Goal: Task Accomplishment & Management: Manage account settings

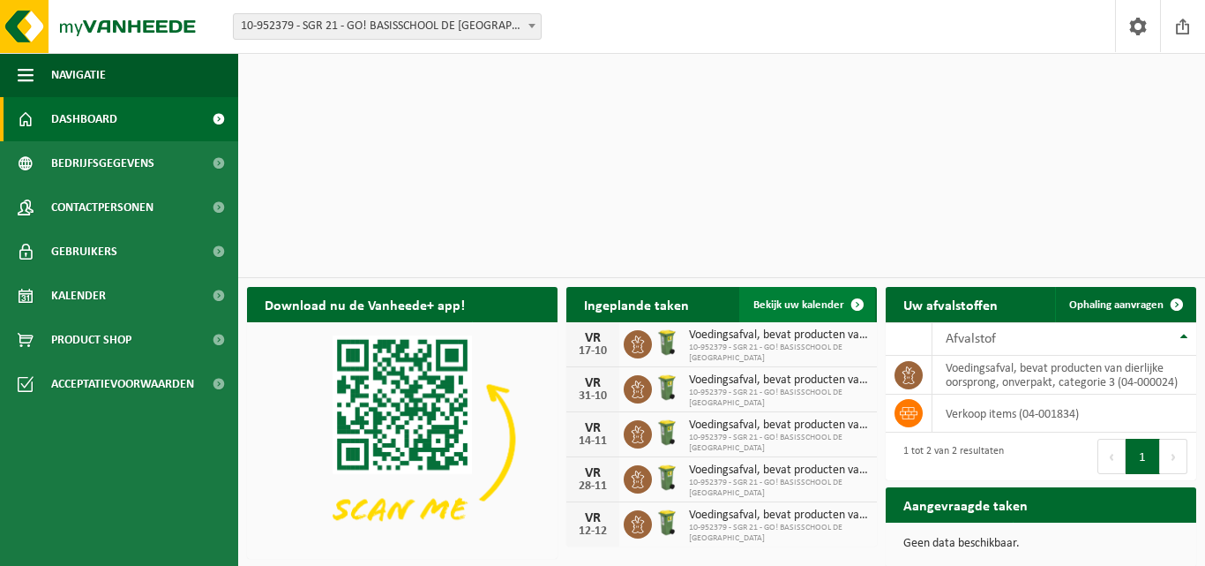
click at [817, 299] on span "Bekijk uw kalender" at bounding box center [798, 304] width 91 height 11
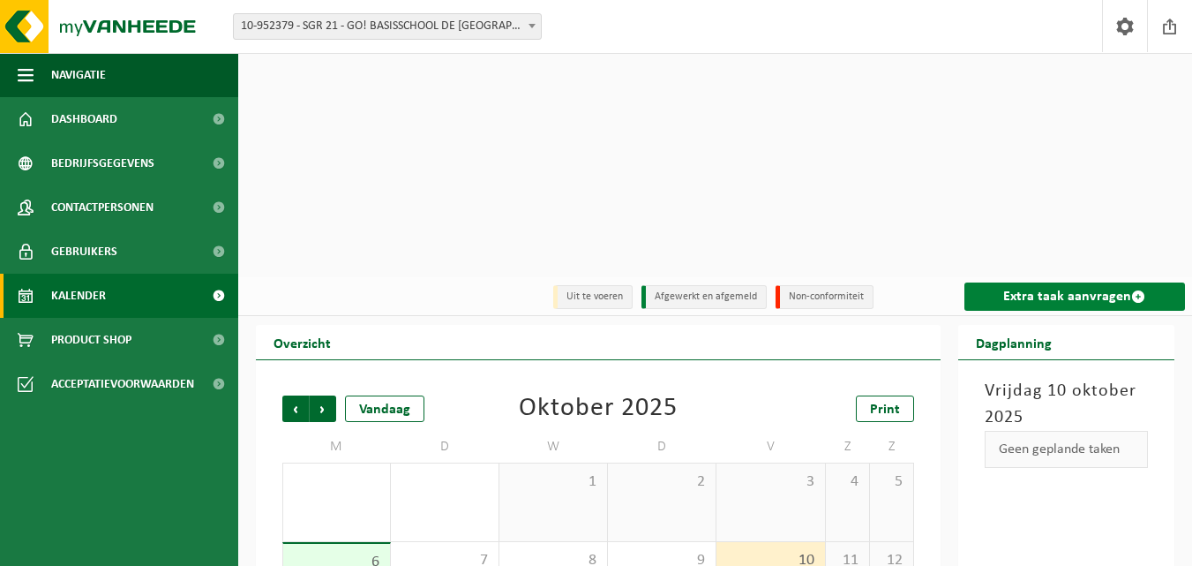
click at [1081, 282] on link "Extra taak aanvragen" at bounding box center [1074, 296] width 221 height 28
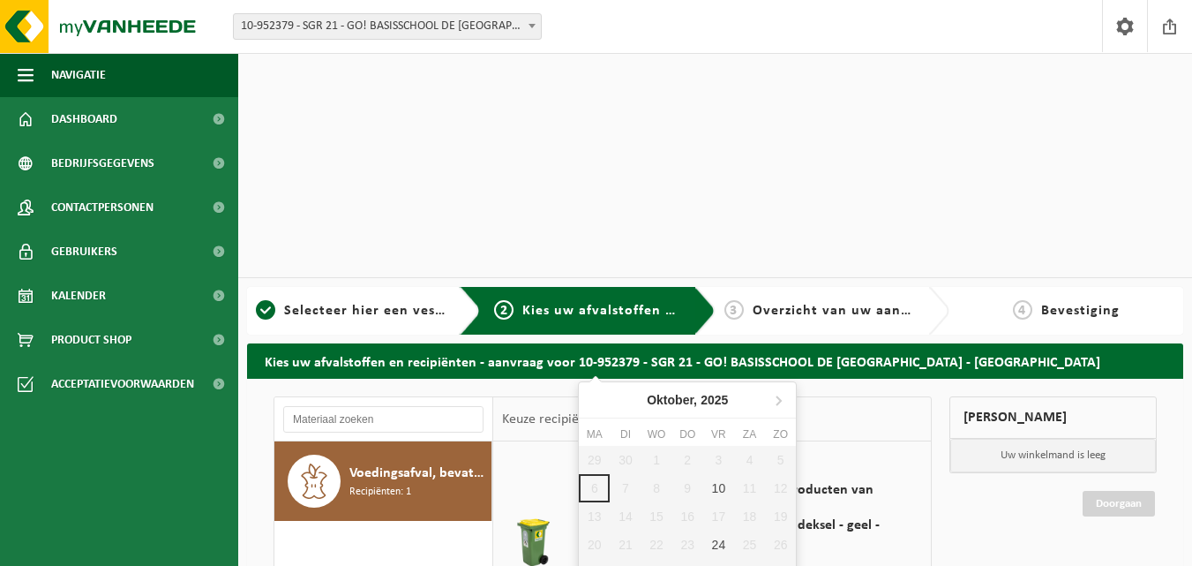
drag, startPoint x: 716, startPoint y: 486, endPoint x: 725, endPoint y: 480, distance: 10.8
click at [718, 486] on div "10" at bounding box center [718, 488] width 31 height 28
type input "Van 2025-10-10"
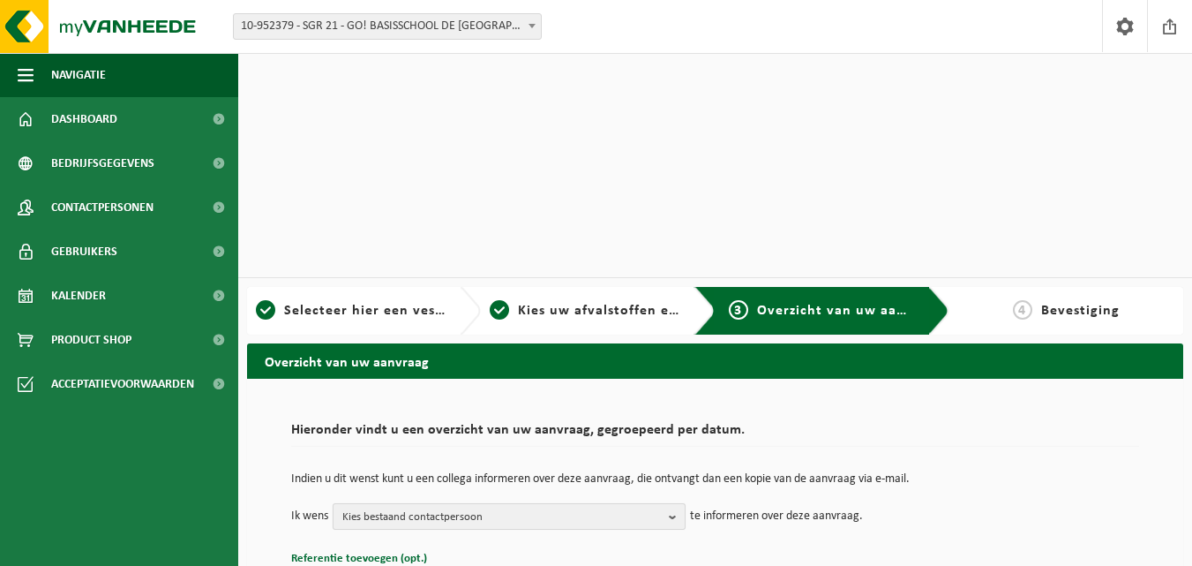
click at [671, 504] on b "button" at bounding box center [677, 516] width 16 height 25
drag, startPoint x: 549, startPoint y: 392, endPoint x: 669, endPoint y: 387, distance: 120.1
checkbox input "true"
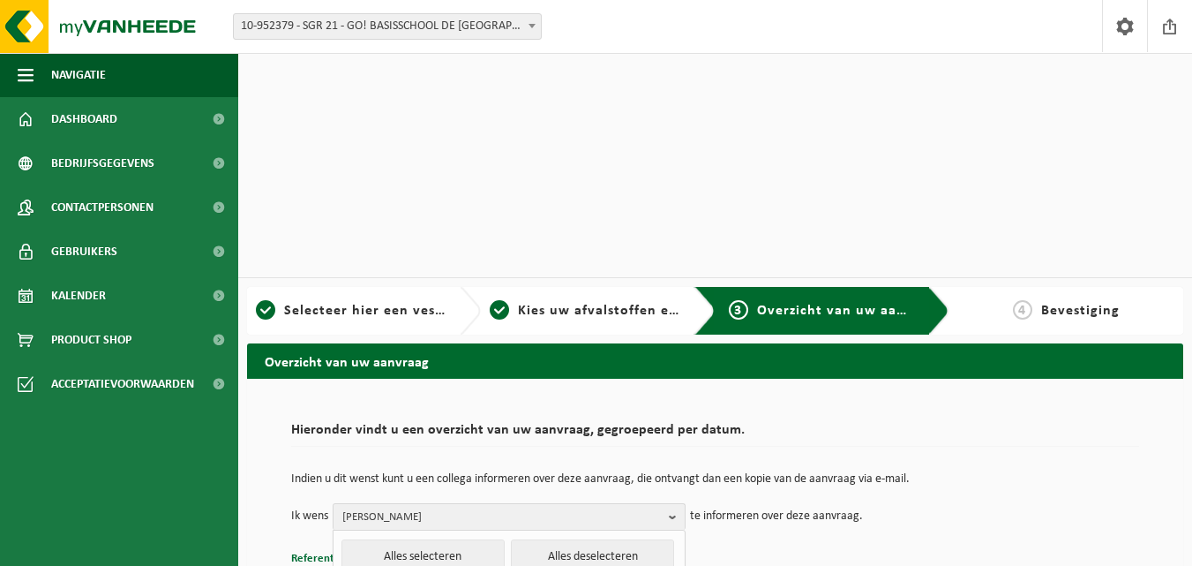
click at [973, 503] on td "Ik wens MIEKE MAERCKE Alles selecteren Alles deselecteren MIEKE MAERCKE ( direc…" at bounding box center [715, 516] width 848 height 26
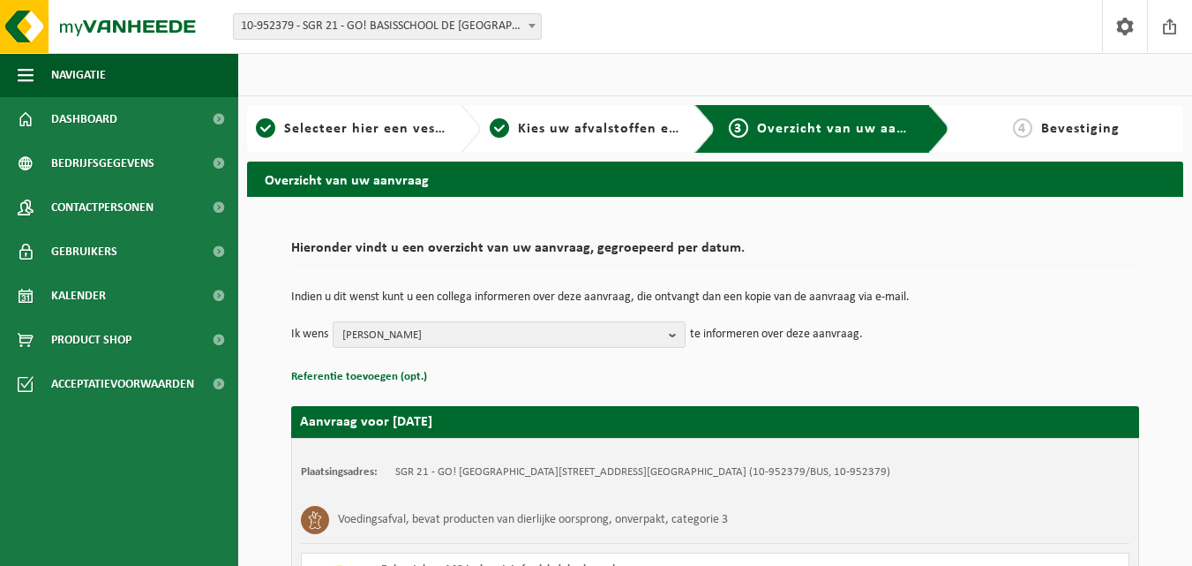
scroll to position [191, 0]
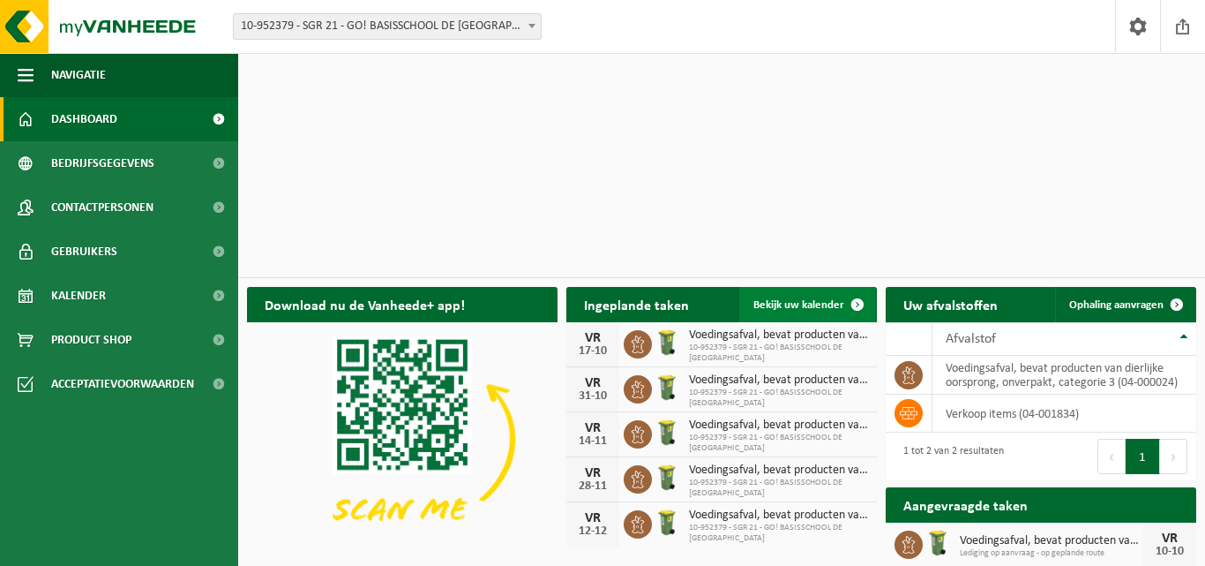
click at [795, 287] on link "Bekijk uw kalender" at bounding box center [807, 304] width 136 height 35
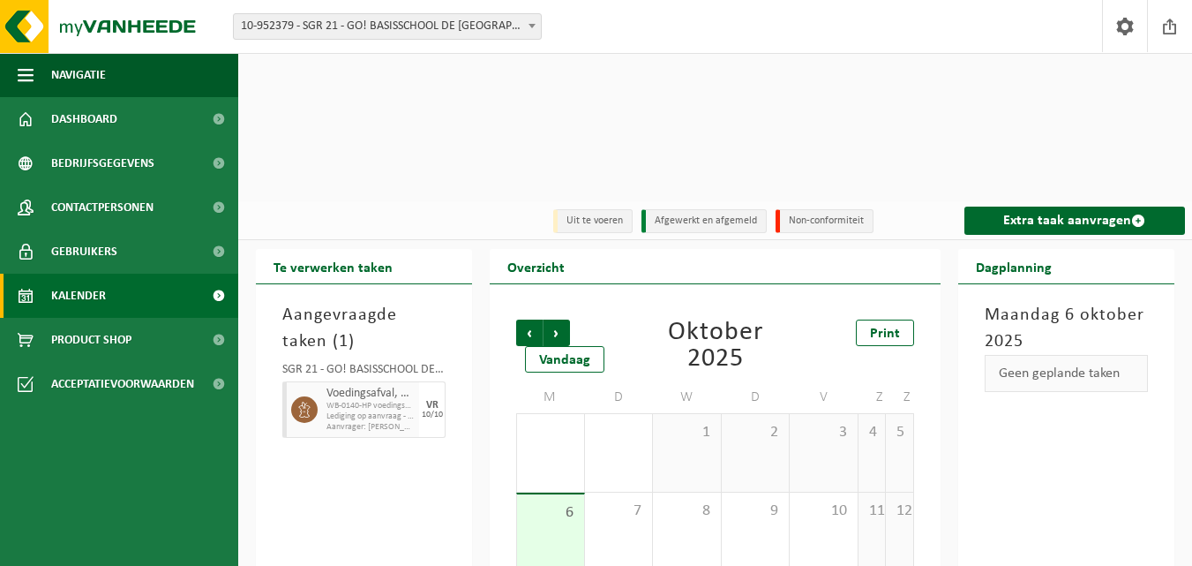
scroll to position [115, 0]
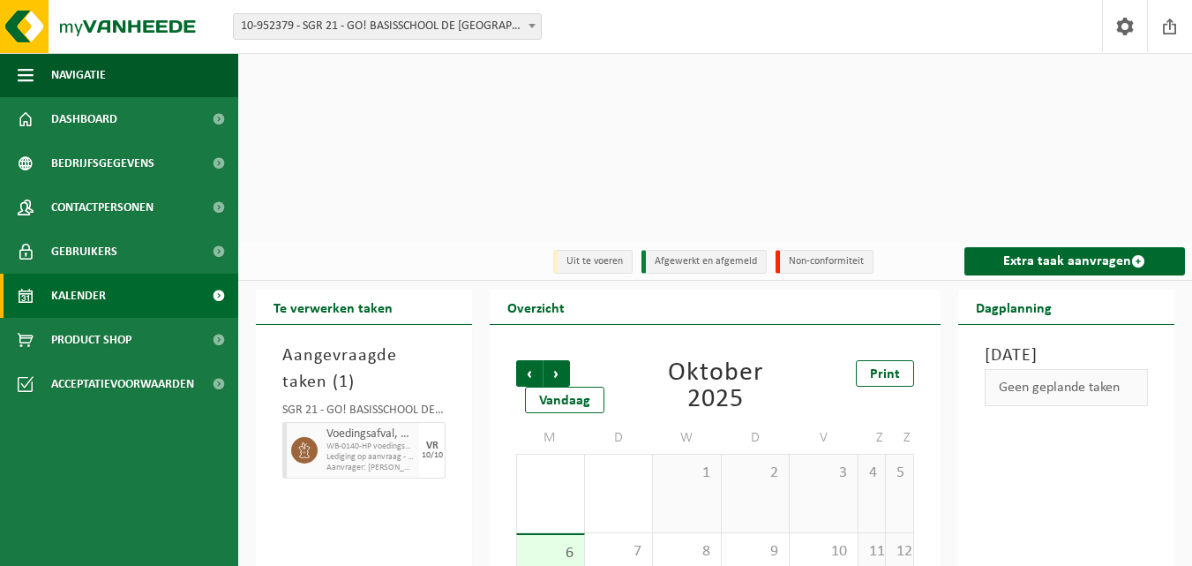
scroll to position [0, 0]
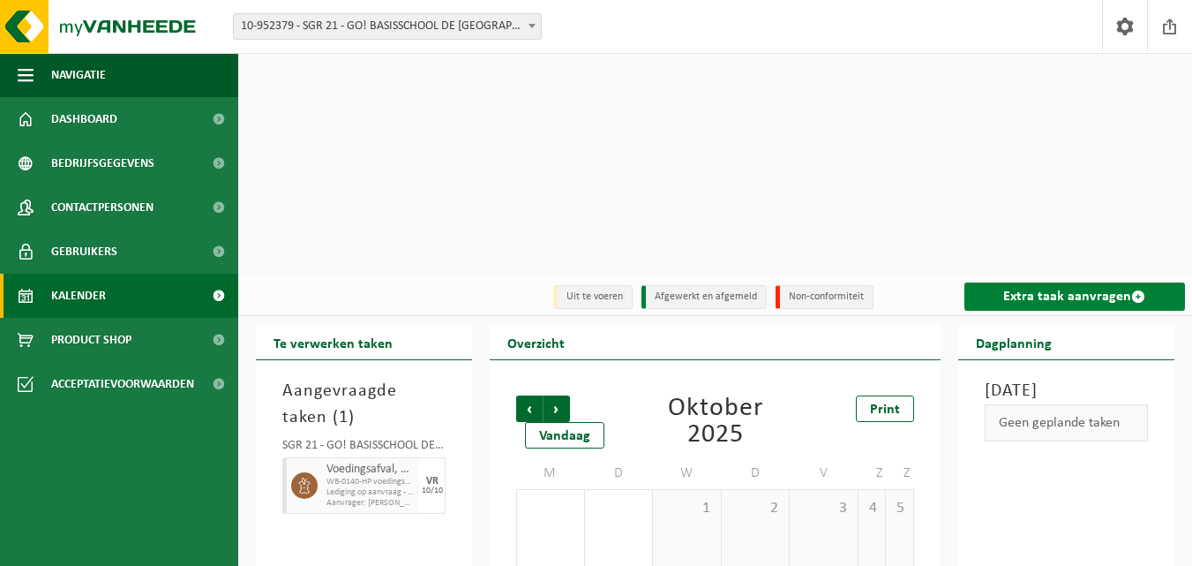
click at [1069, 282] on link "Extra taak aanvragen" at bounding box center [1074, 296] width 221 height 28
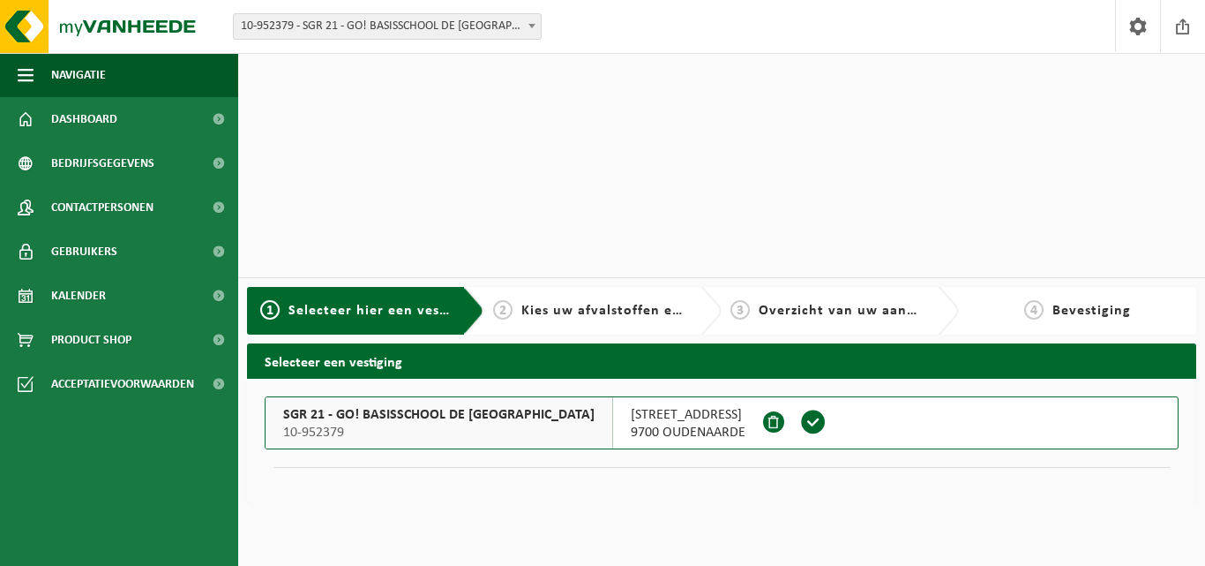
click at [494, 406] on span "SGR 21 - GO! BASISSCHOOL DE [GEOGRAPHIC_DATA]" at bounding box center [438, 415] width 311 height 18
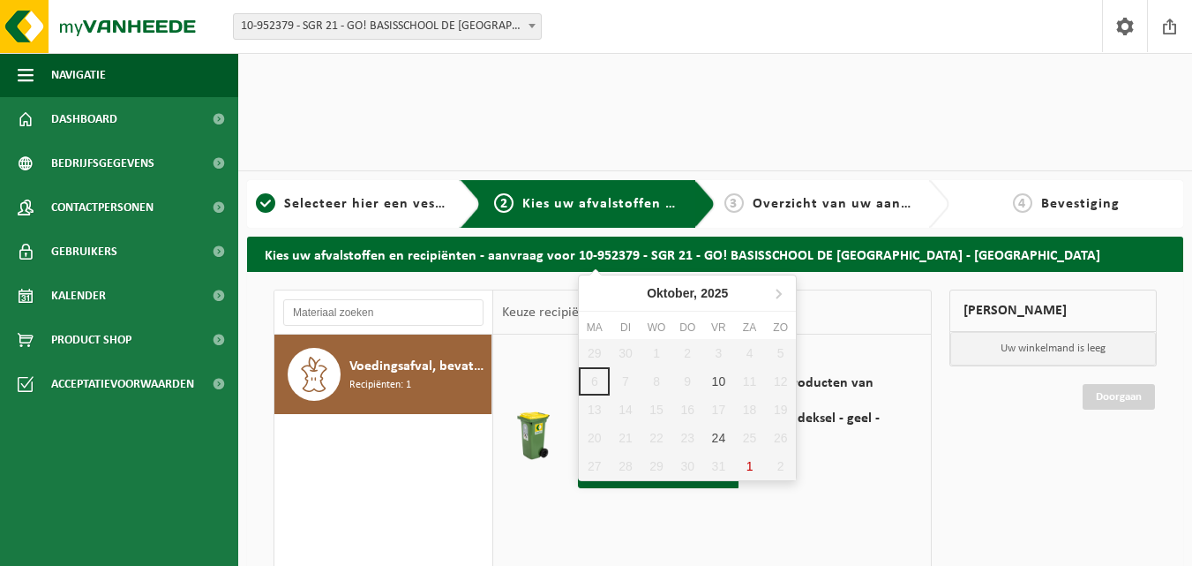
scroll to position [147, 0]
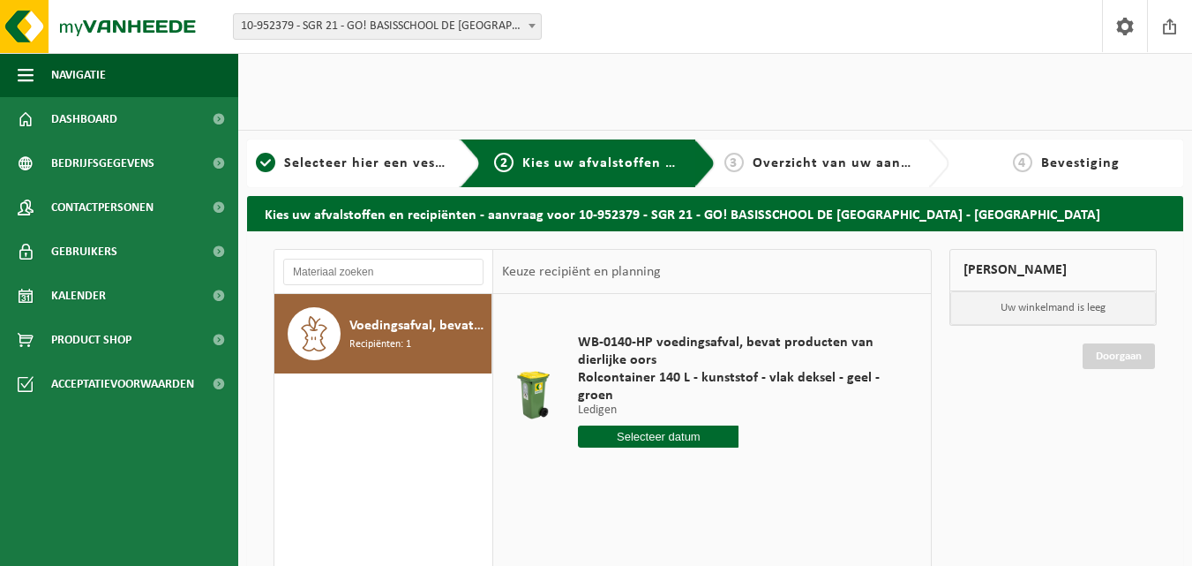
click at [993, 333] on div "Mijn winkelmand Uw winkelmand is leeg Doorgaan" at bounding box center [1052, 558] width 225 height 618
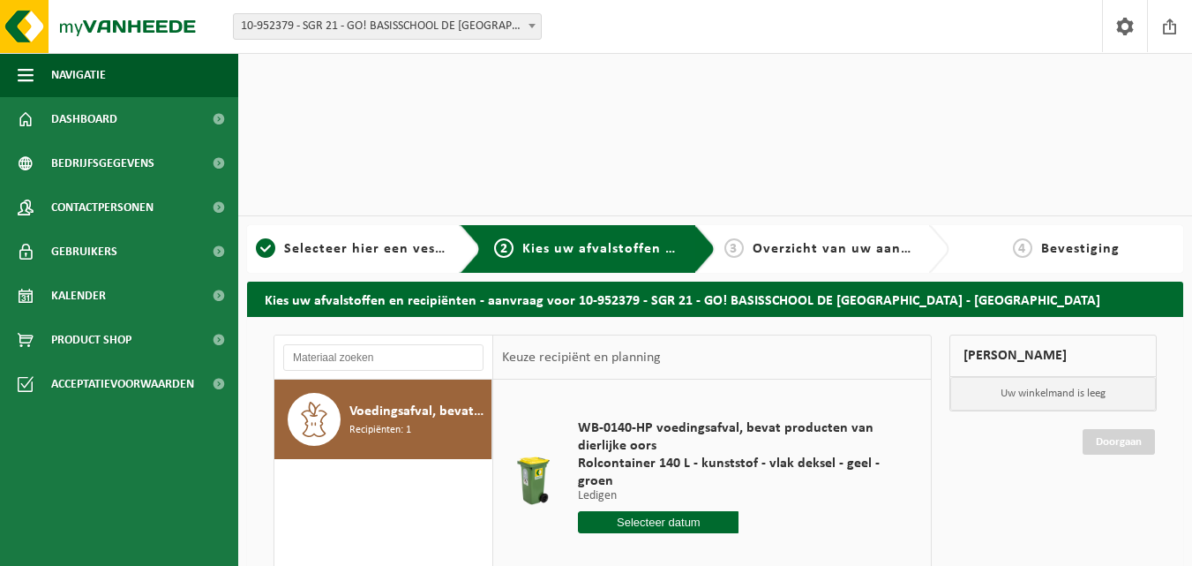
scroll to position [0, 0]
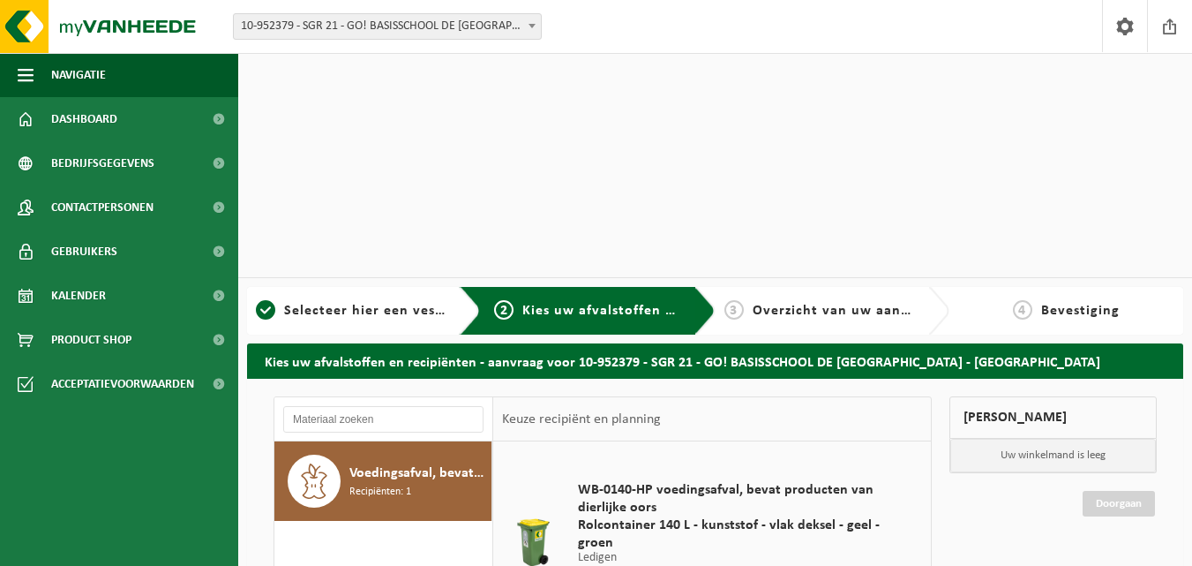
click at [505, 22] on span "10-952379 - SGR 21 - GO! BASISSCHOOL DE [GEOGRAPHIC_DATA] - [GEOGRAPHIC_DATA]" at bounding box center [387, 26] width 307 height 25
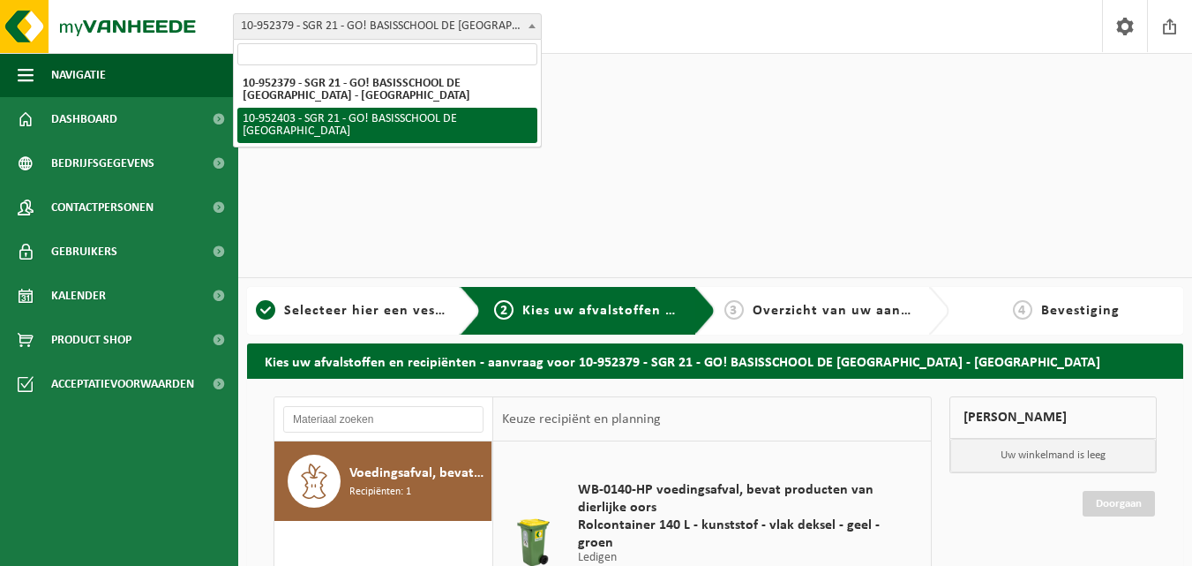
select select "143358"
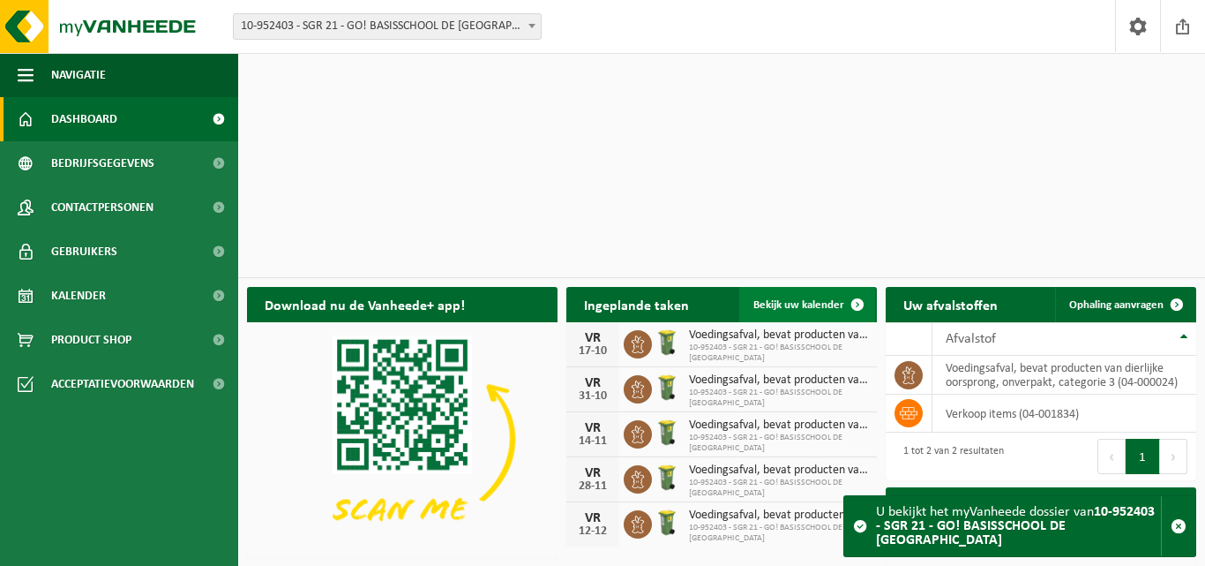
click at [812, 299] on span "Bekijk uw kalender" at bounding box center [798, 304] width 91 height 11
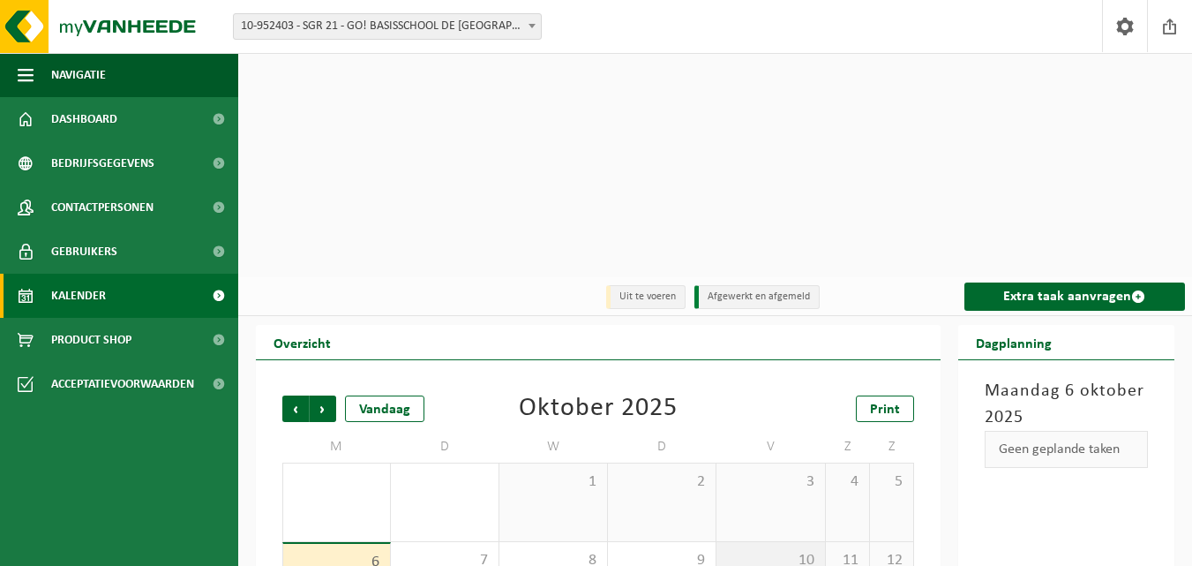
scroll to position [88, 0]
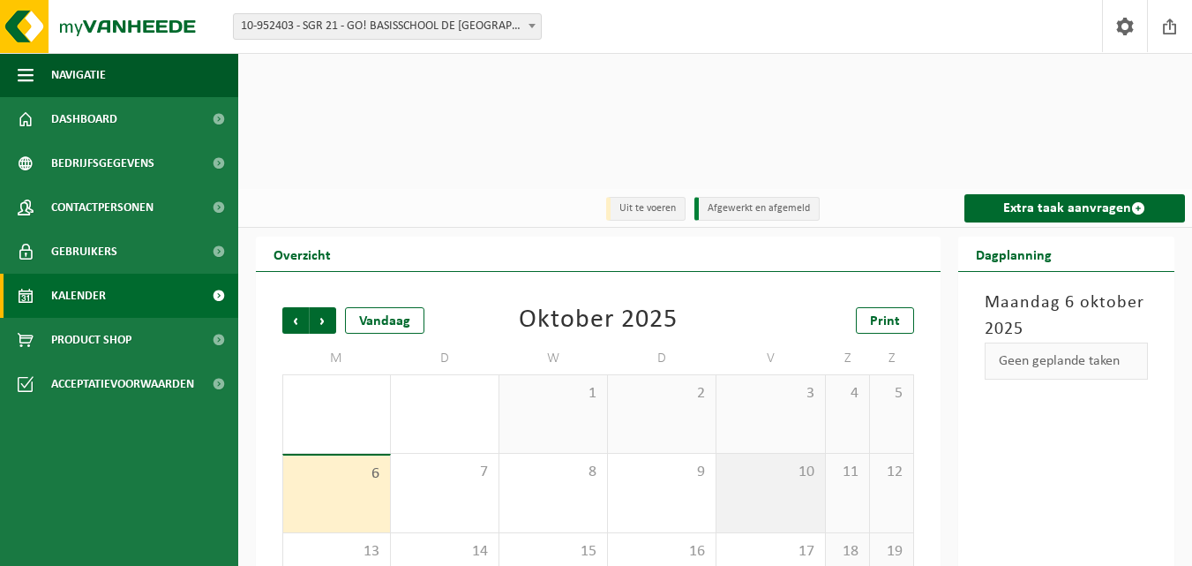
click at [787, 453] on div "10" at bounding box center [770, 492] width 108 height 79
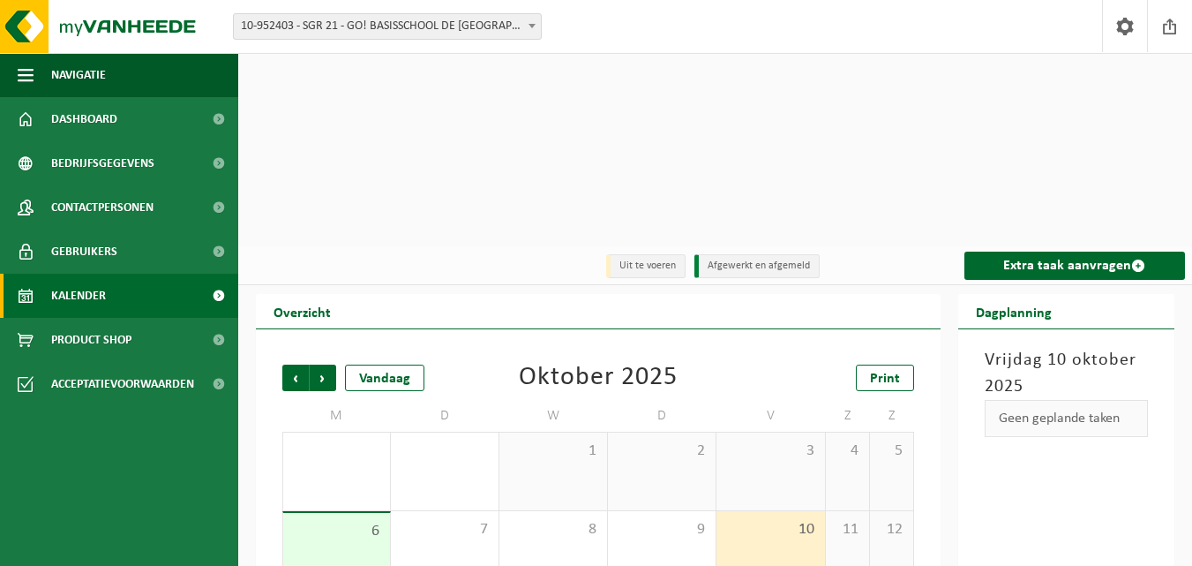
scroll to position [0, 0]
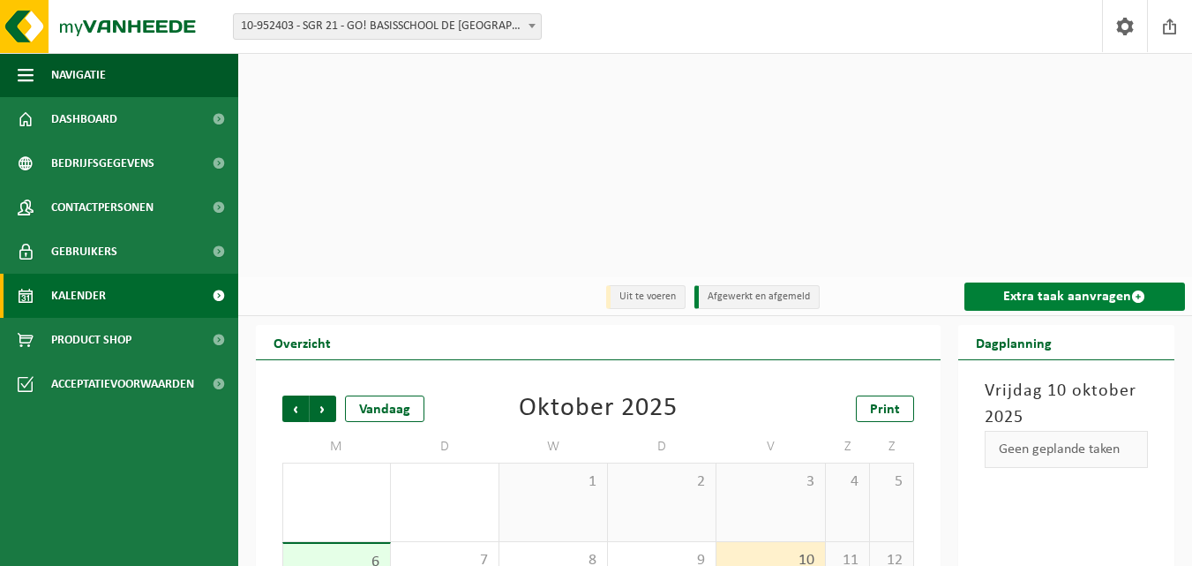
click at [1054, 282] on link "Extra taak aanvragen" at bounding box center [1074, 296] width 221 height 28
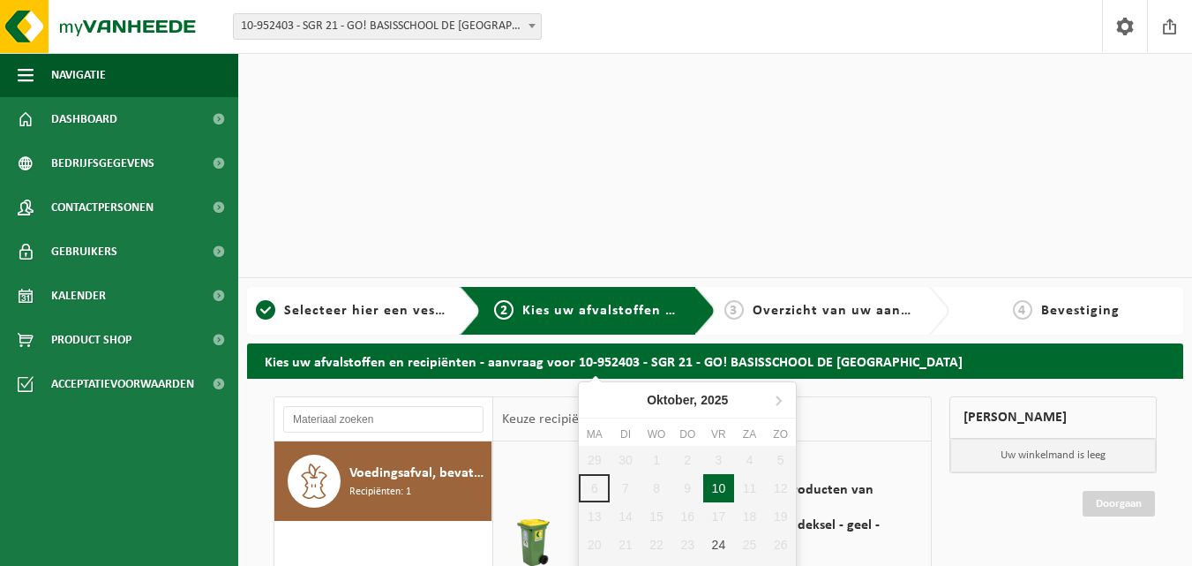
click at [714, 491] on div "10" at bounding box center [718, 488] width 31 height 28
type input "Van 2025-10-10"
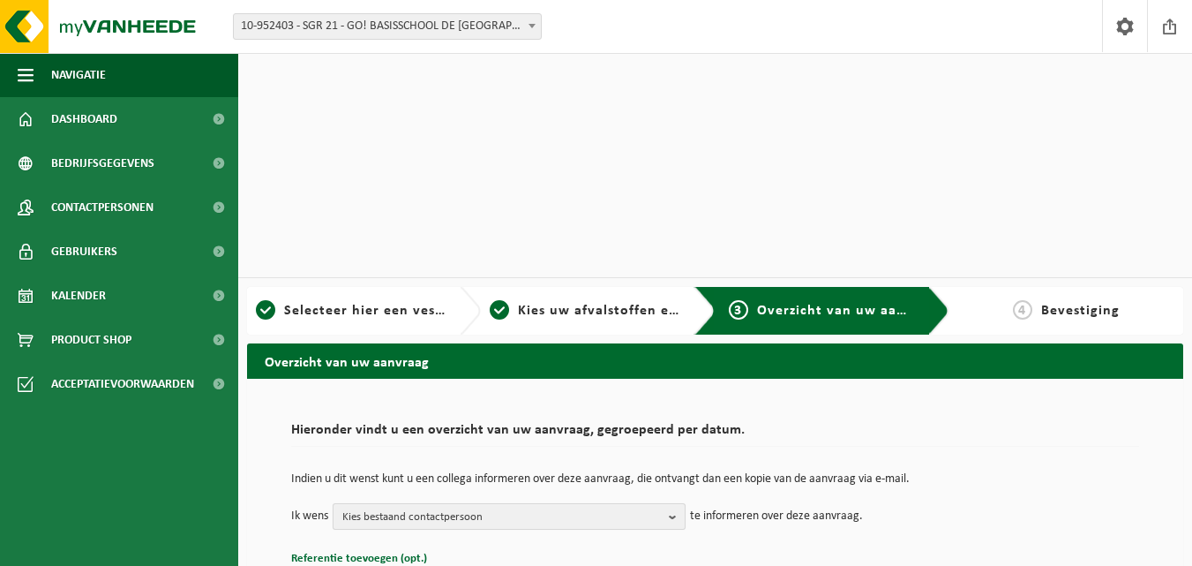
click at [673, 504] on b "button" at bounding box center [677, 516] width 16 height 25
checkbox input "true"
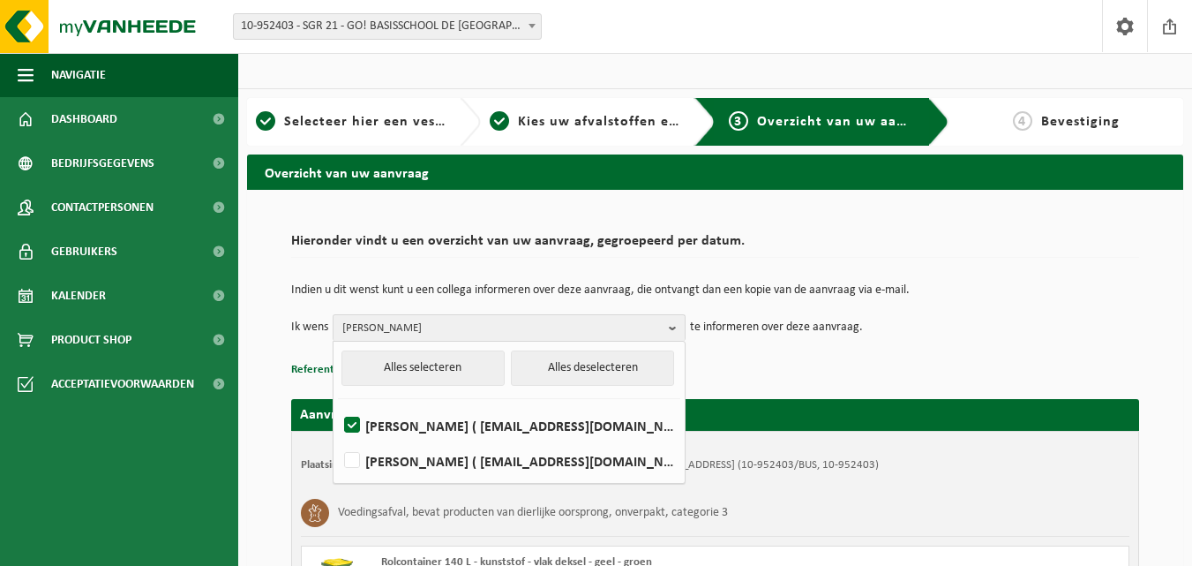
scroll to position [191, 0]
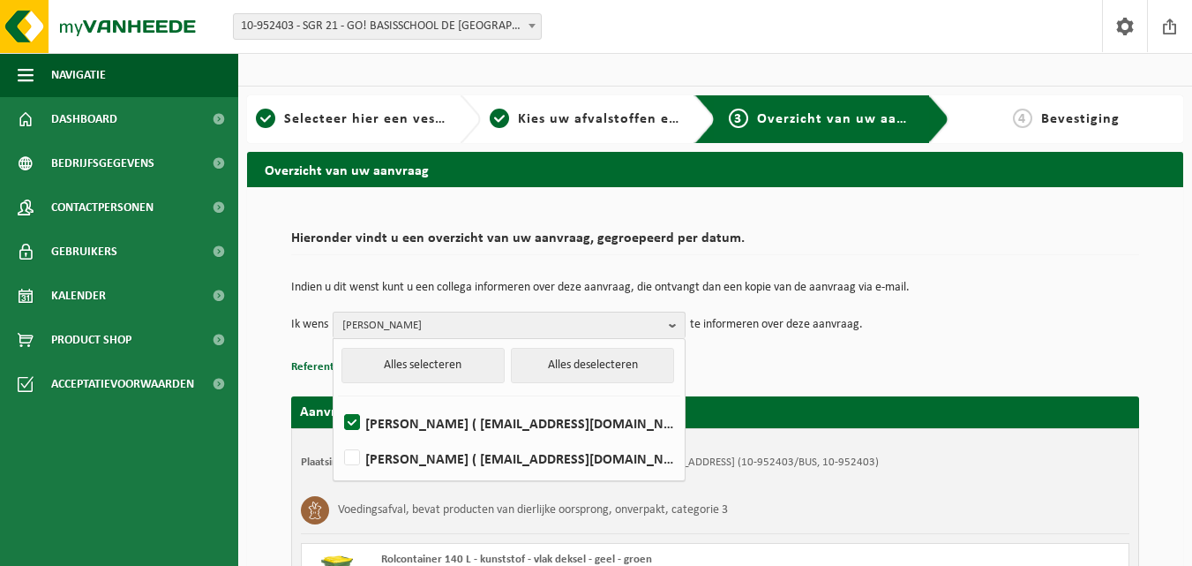
click at [814, 475] on div "Plaatsingsadres: SGR 21 - GO! BASISSCHOOL DE BROEBELSCHOOL, 9700 OUDENAARDE, WO…" at bounding box center [715, 564] width 848 height 273
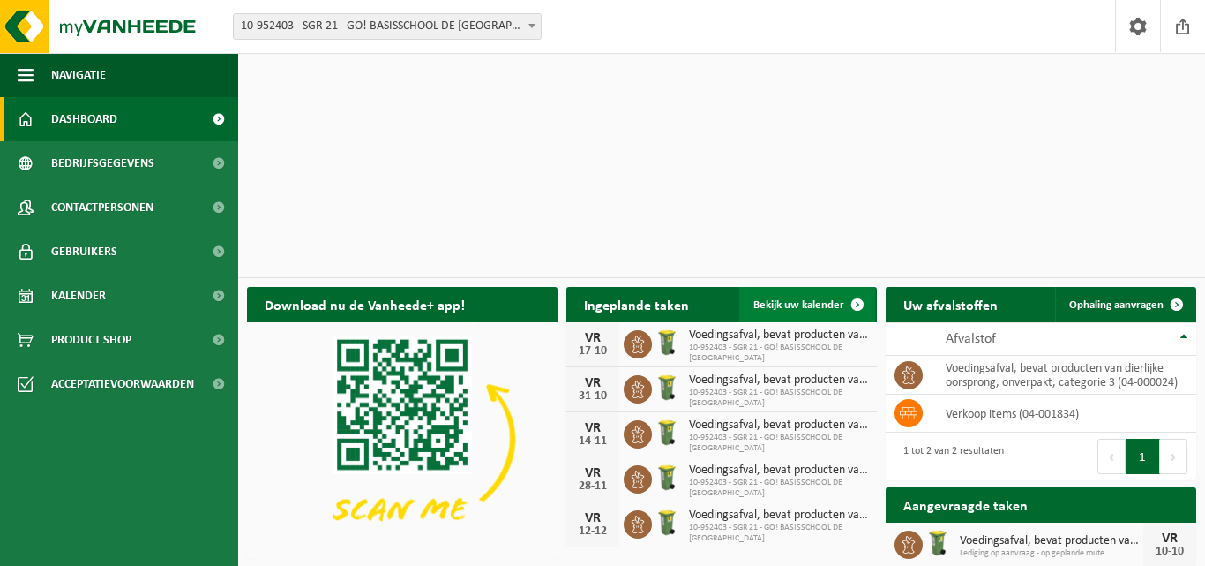
click at [812, 299] on span "Bekijk uw kalender" at bounding box center [798, 304] width 91 height 11
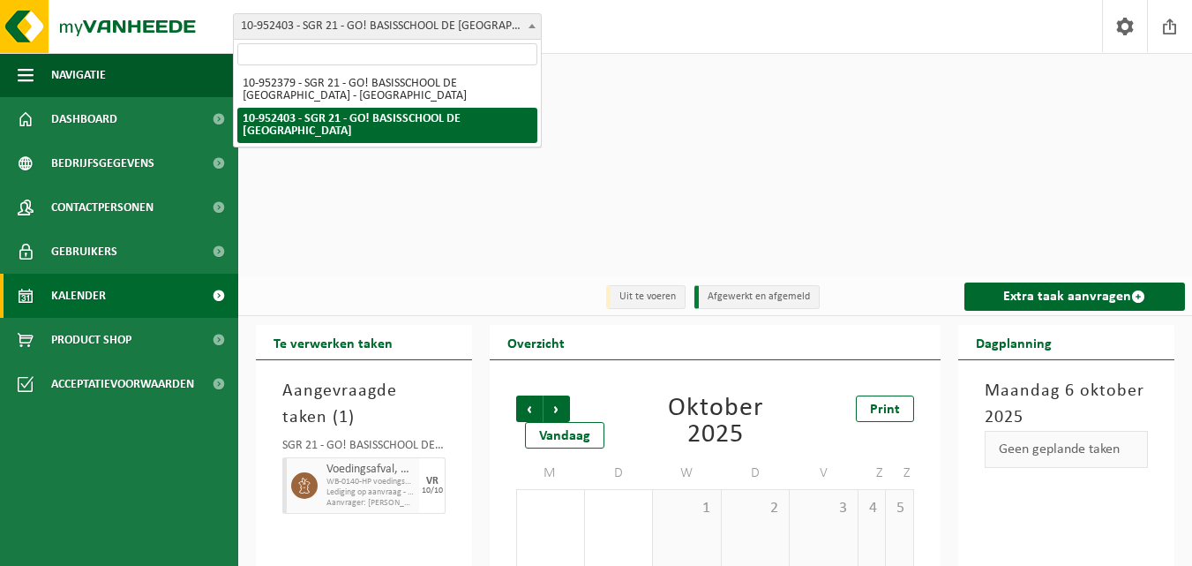
click at [461, 19] on span "10-952403 - SGR 21 - GO! BASISSCHOOL DE [GEOGRAPHIC_DATA]" at bounding box center [387, 26] width 307 height 25
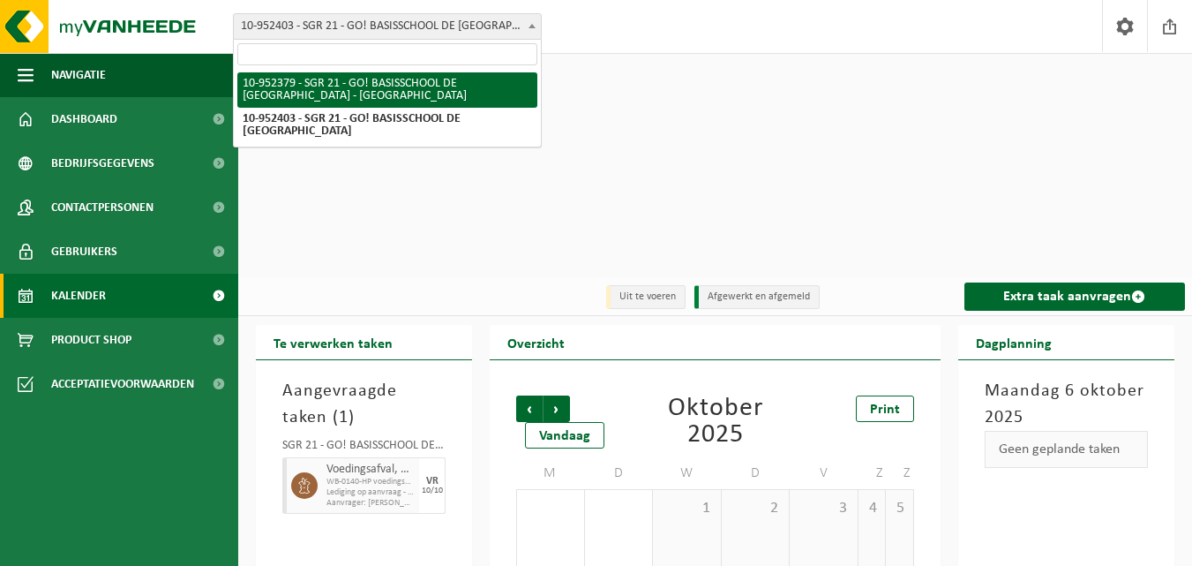
select select "143353"
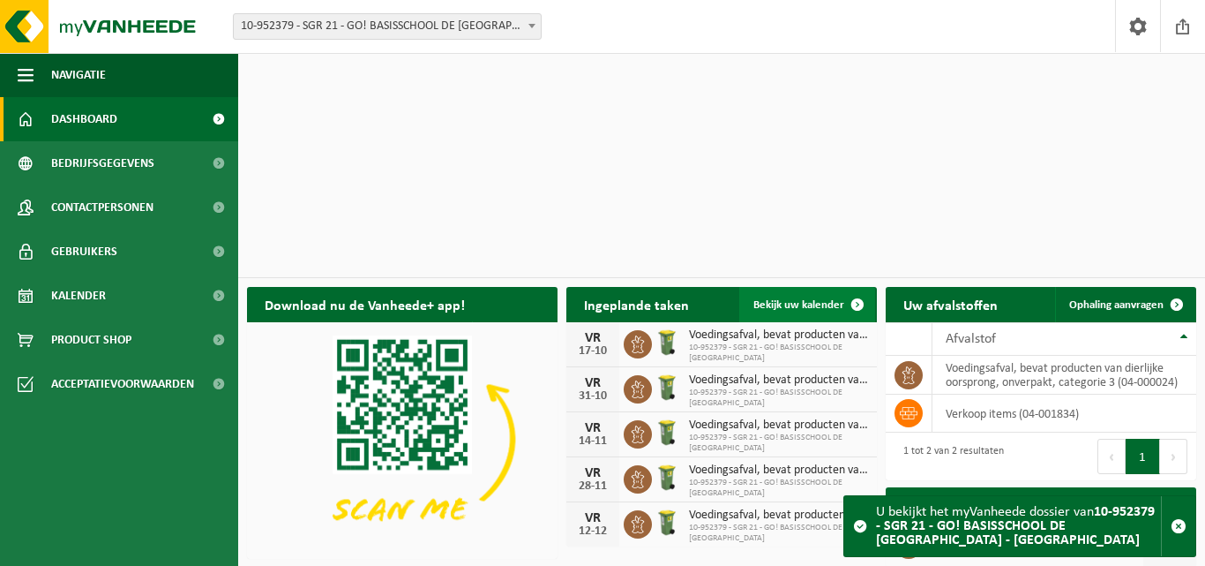
click at [833, 299] on span "Bekijk uw kalender" at bounding box center [798, 304] width 91 height 11
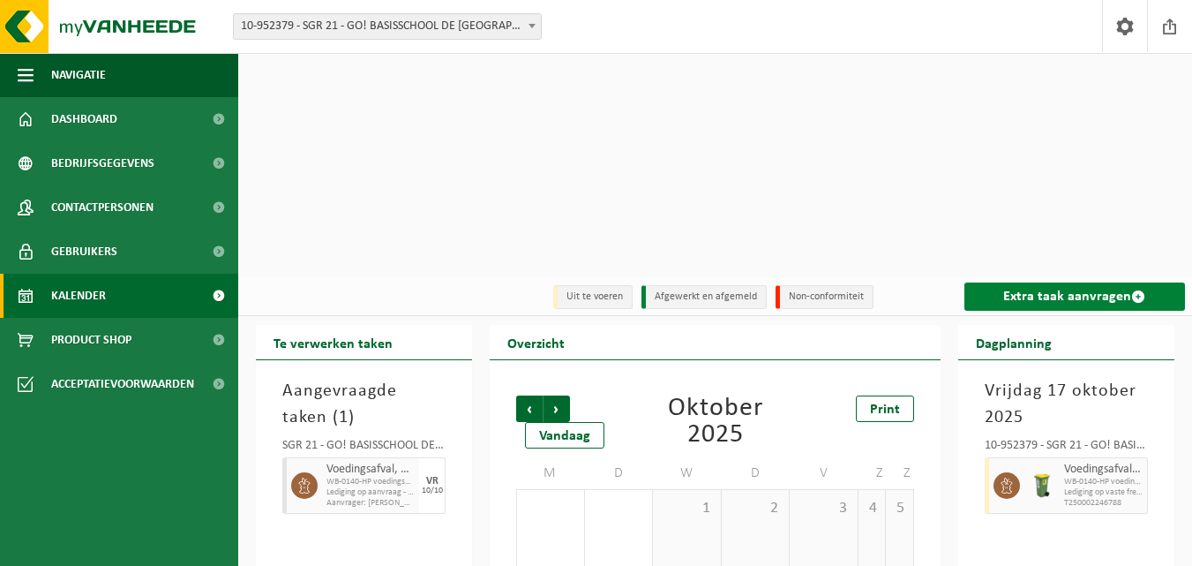
click at [1083, 282] on link "Extra taak aanvragen" at bounding box center [1074, 296] width 221 height 28
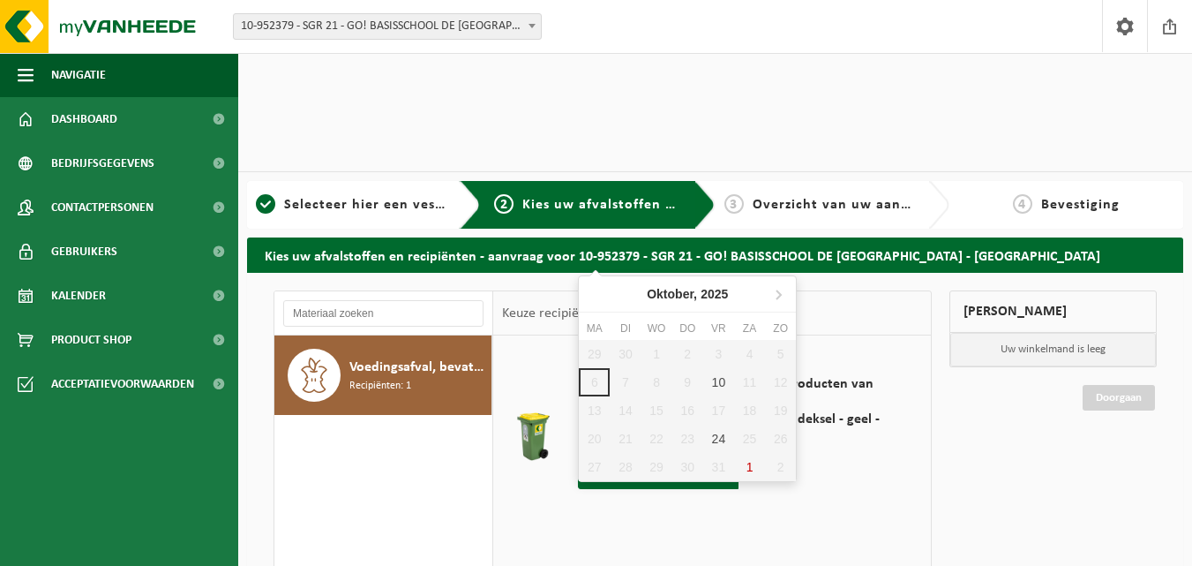
scroll to position [147, 0]
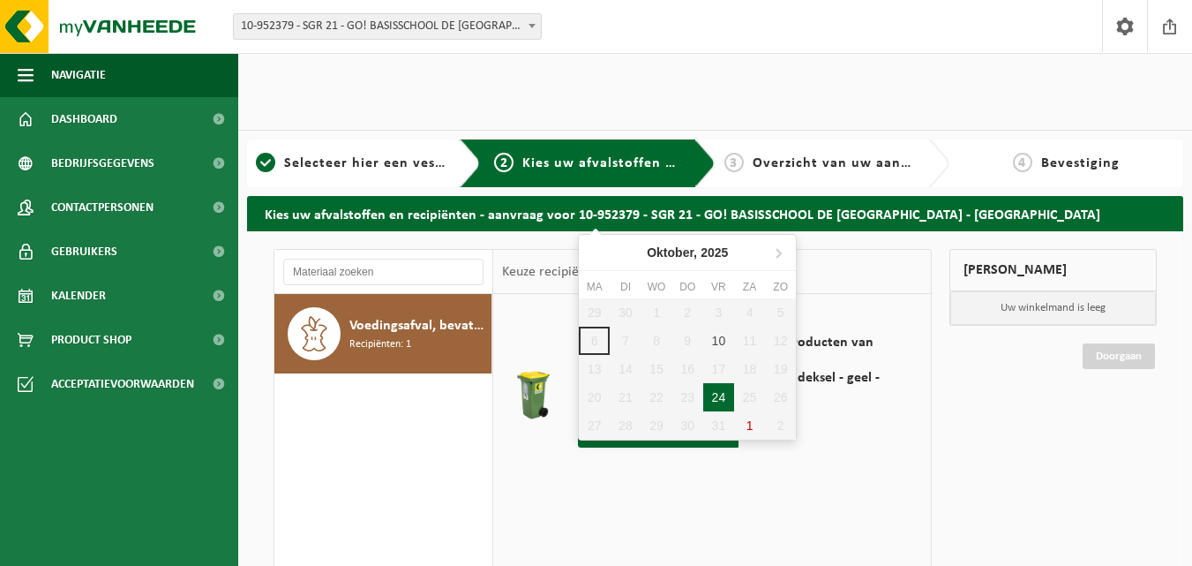
click at [720, 397] on div "24" at bounding box center [718, 397] width 31 height 28
type input "Van 2025-10-24"
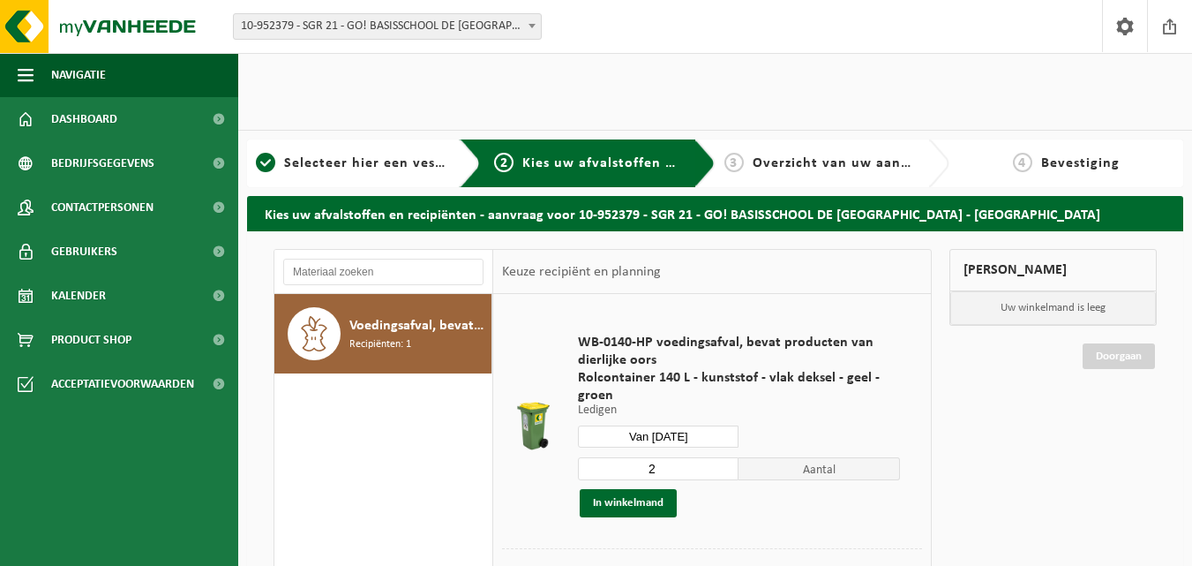
scroll to position [0, 0]
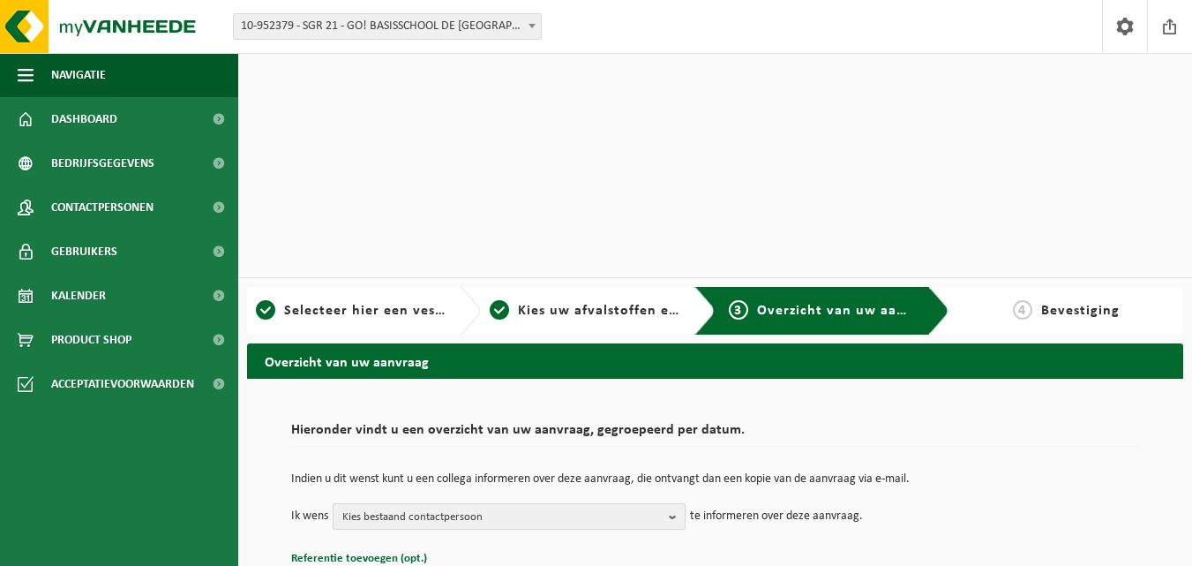
click at [678, 504] on b "button" at bounding box center [677, 516] width 16 height 25
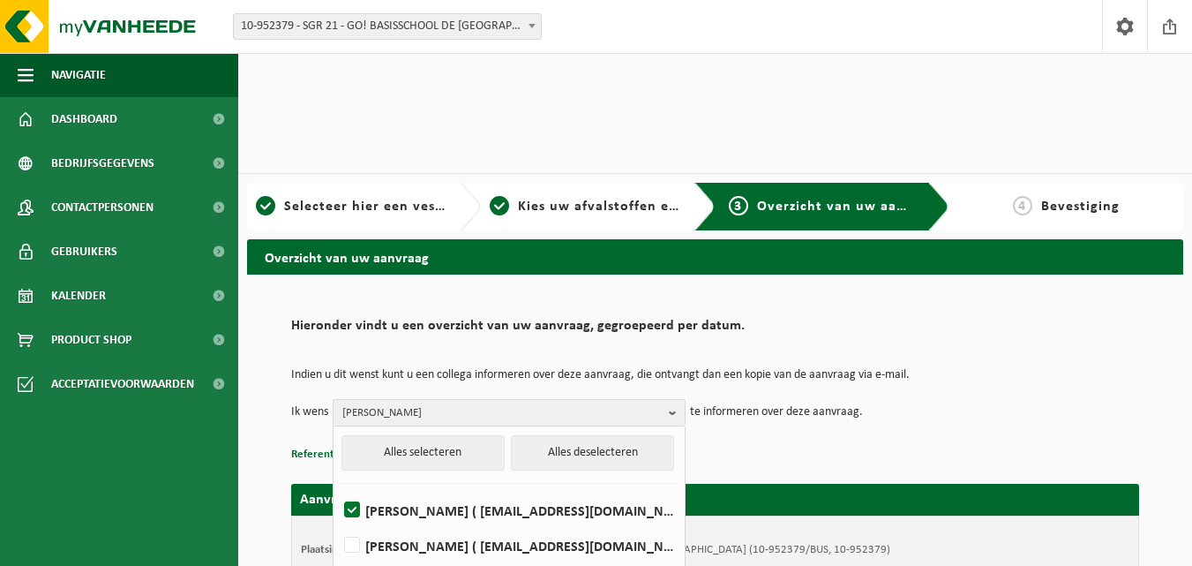
scroll to position [191, 0]
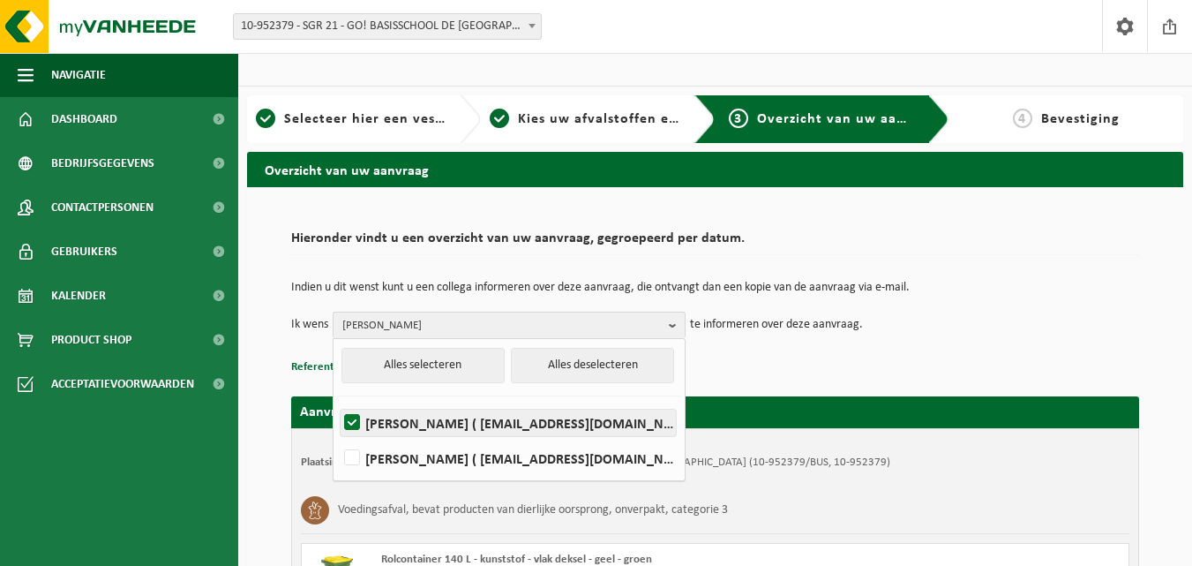
drag, startPoint x: 356, startPoint y: 195, endPoint x: 605, endPoint y: 283, distance: 264.8
click at [356, 409] on label "[PERSON_NAME] ( [EMAIL_ADDRESS][DOMAIN_NAME] )" at bounding box center [508, 422] width 335 height 26
click at [338, 400] on input "[PERSON_NAME] ( [EMAIL_ADDRESS][DOMAIN_NAME] )" at bounding box center [337, 400] width 1 height 1
click at [357, 409] on label "[PERSON_NAME] ( [EMAIL_ADDRESS][DOMAIN_NAME] )" at bounding box center [508, 422] width 335 height 26
click at [338, 400] on input "[PERSON_NAME] ( [EMAIL_ADDRESS][DOMAIN_NAME] )" at bounding box center [337, 400] width 1 height 1
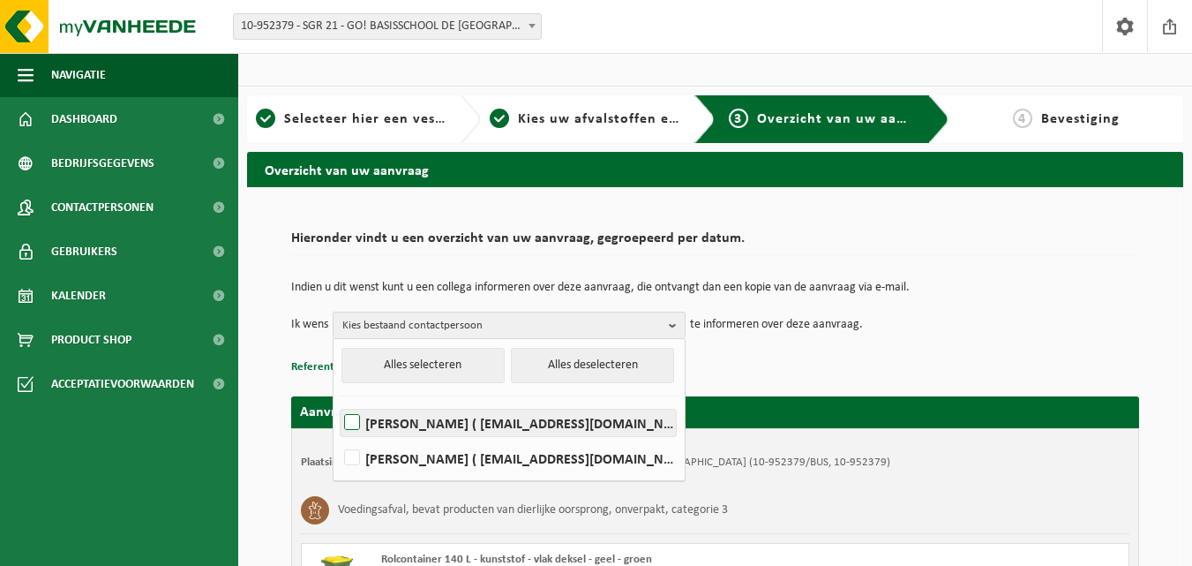
checkbox input "true"
click at [545, 312] on span "[PERSON_NAME]" at bounding box center [501, 325] width 319 height 26
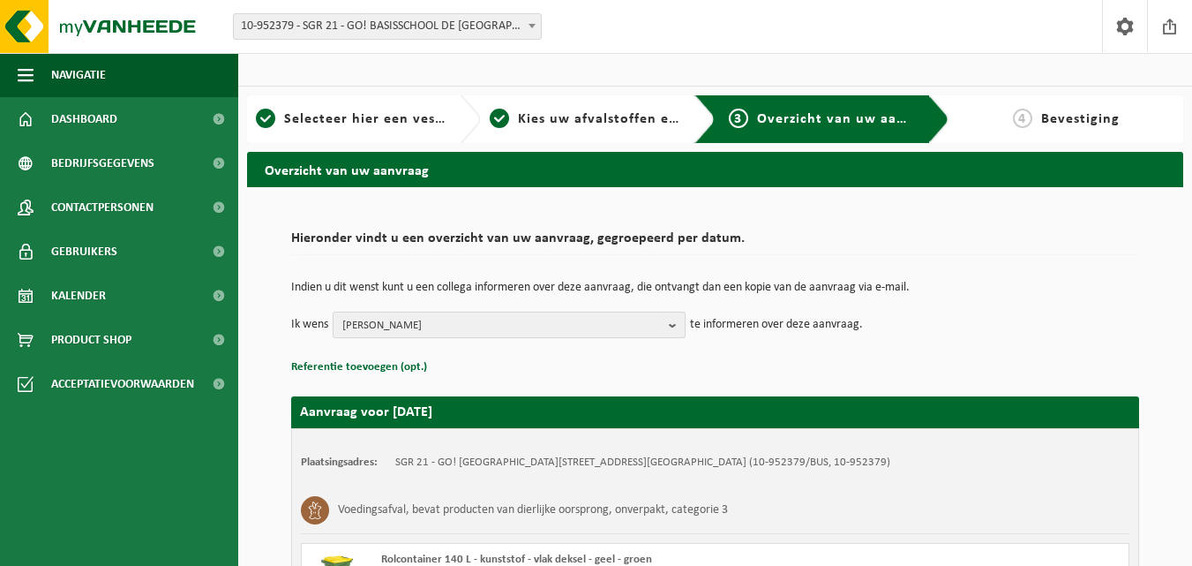
click at [545, 312] on span "[PERSON_NAME]" at bounding box center [501, 325] width 319 height 26
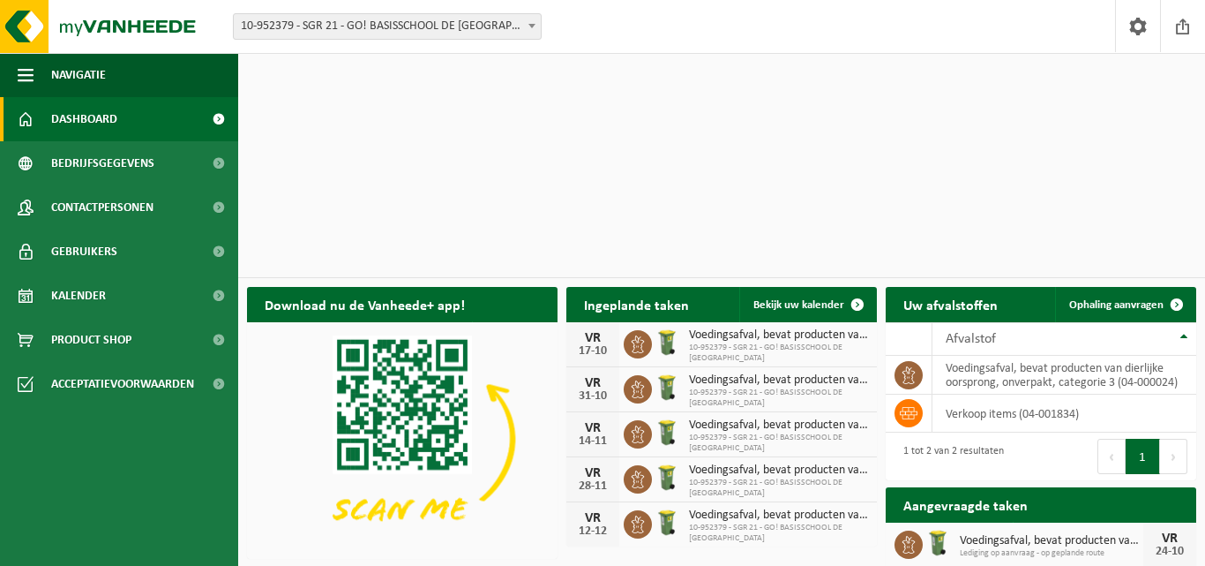
click at [507, 19] on span "10-952379 - SGR 21 - GO! BASISSCHOOL DE [GEOGRAPHIC_DATA] - [GEOGRAPHIC_DATA]" at bounding box center [387, 26] width 307 height 25
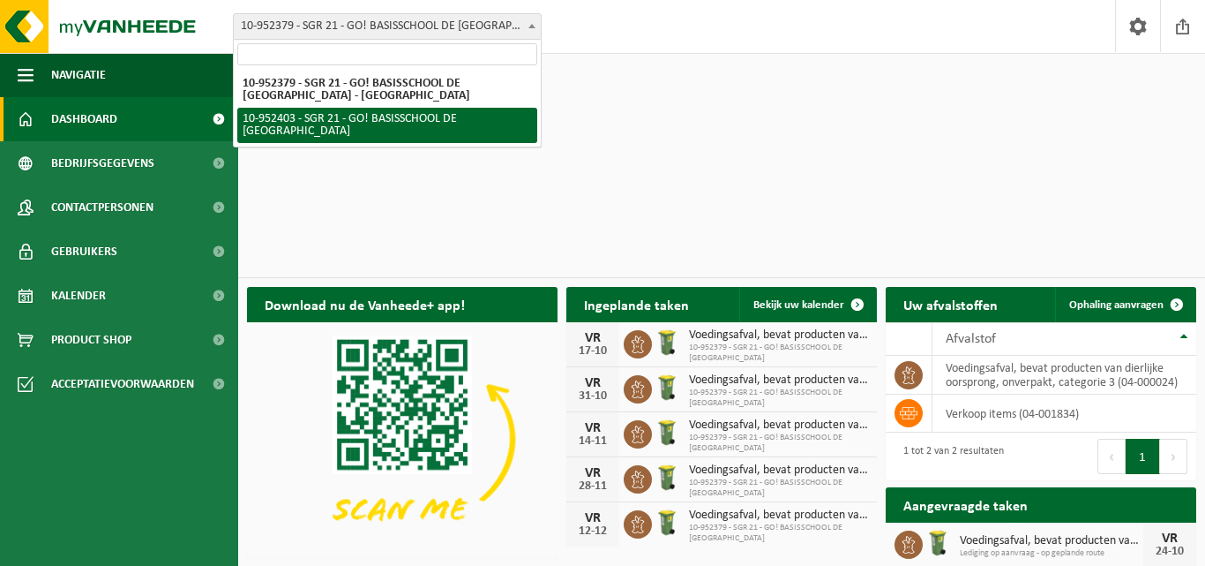
select select "143358"
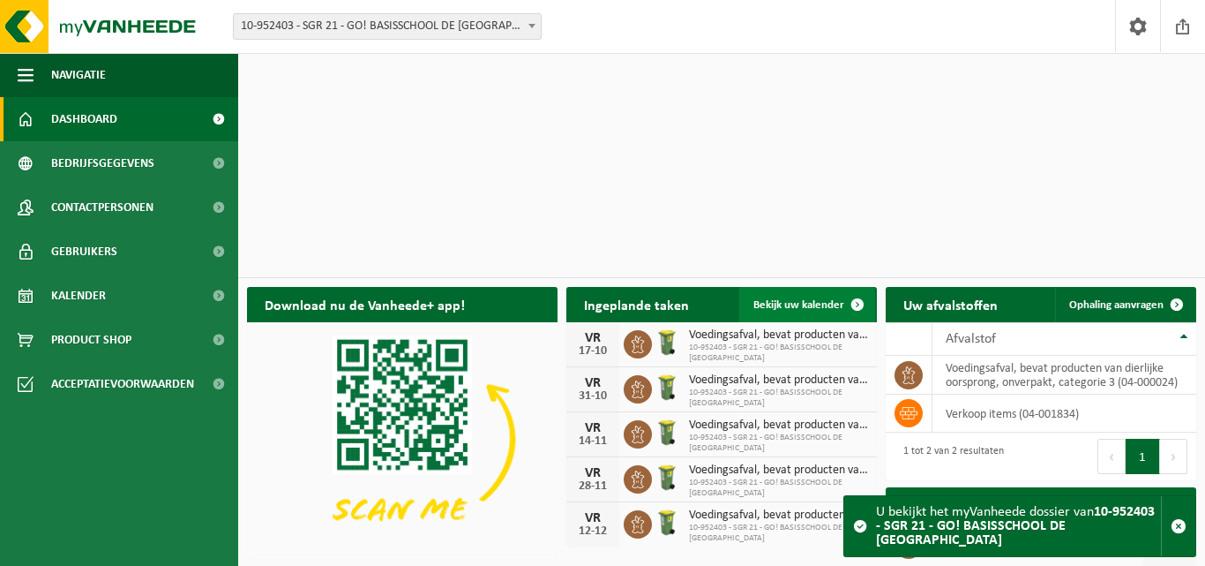
click at [796, 299] on span "Bekijk uw kalender" at bounding box center [798, 304] width 91 height 11
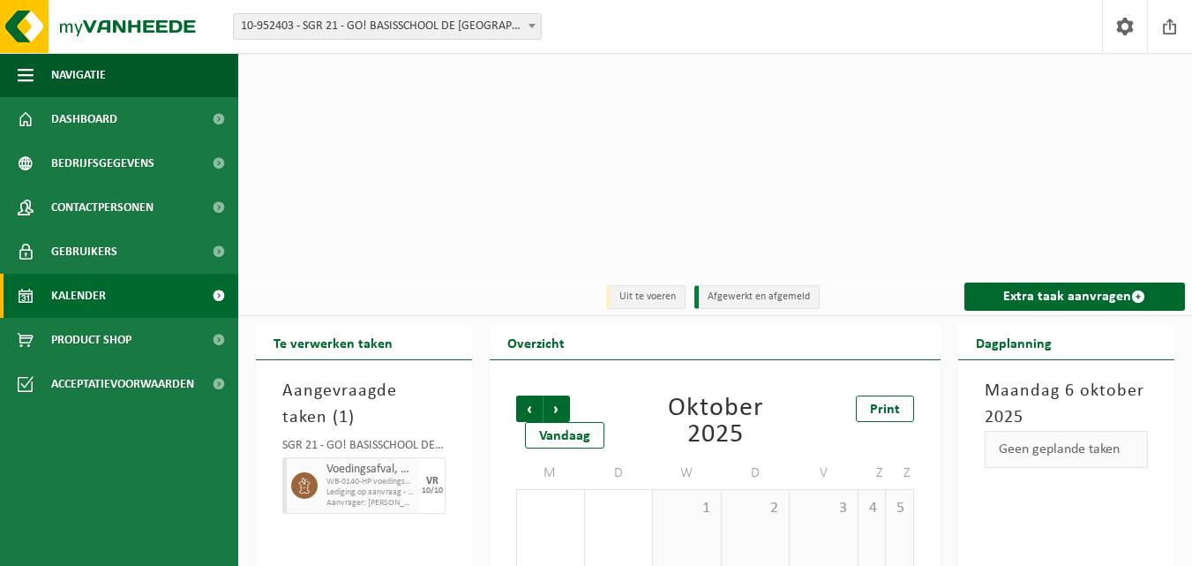
scroll to position [115, 0]
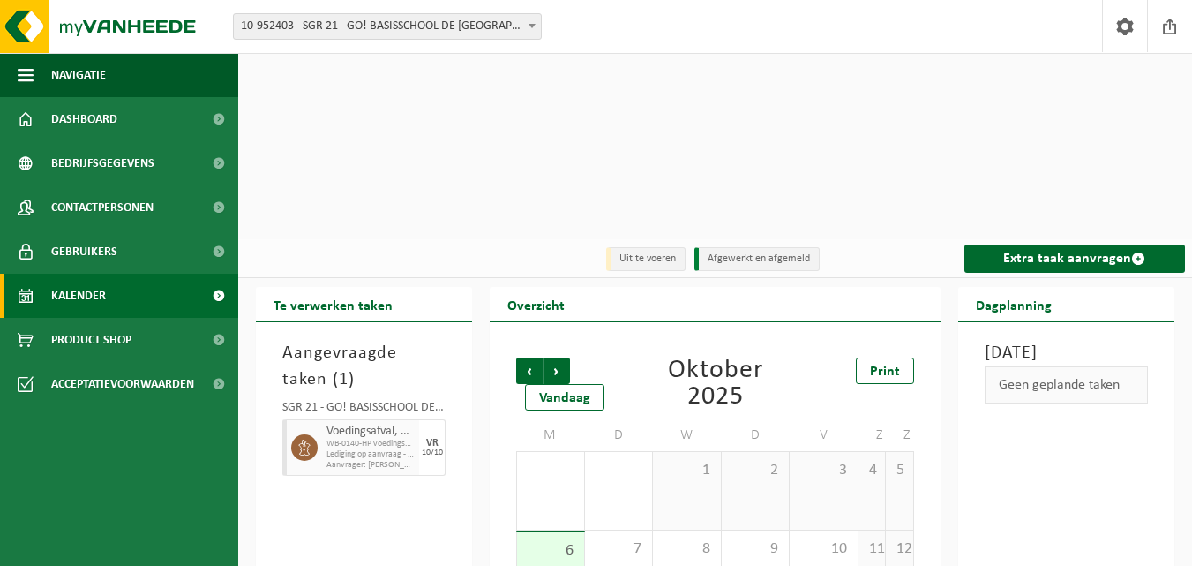
scroll to position [0, 0]
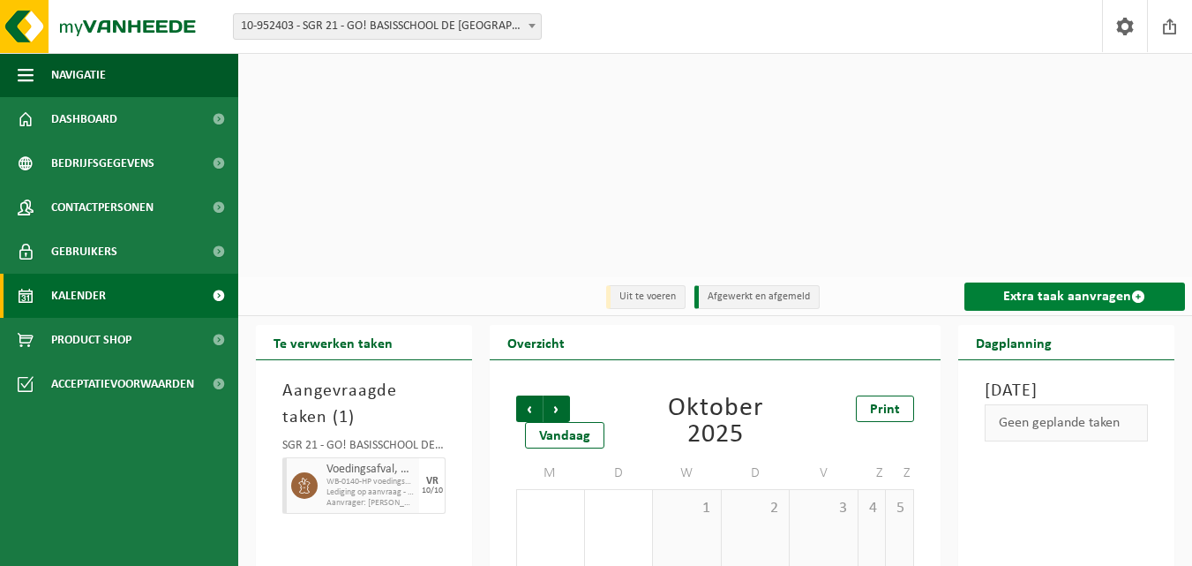
click at [1110, 282] on link "Extra taak aanvragen" at bounding box center [1074, 296] width 221 height 28
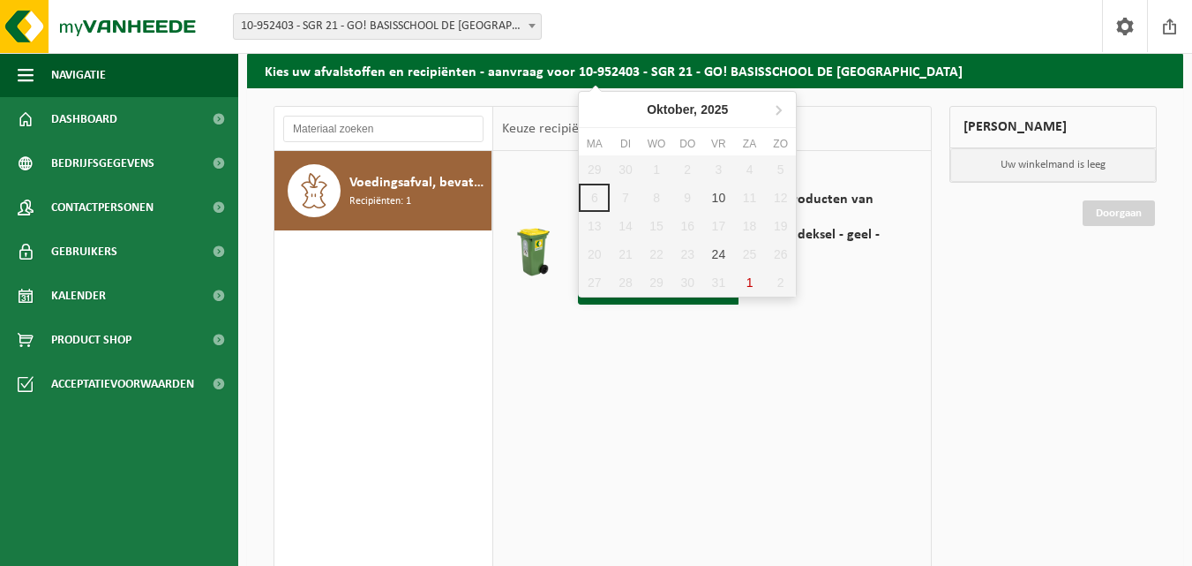
scroll to position [294, 0]
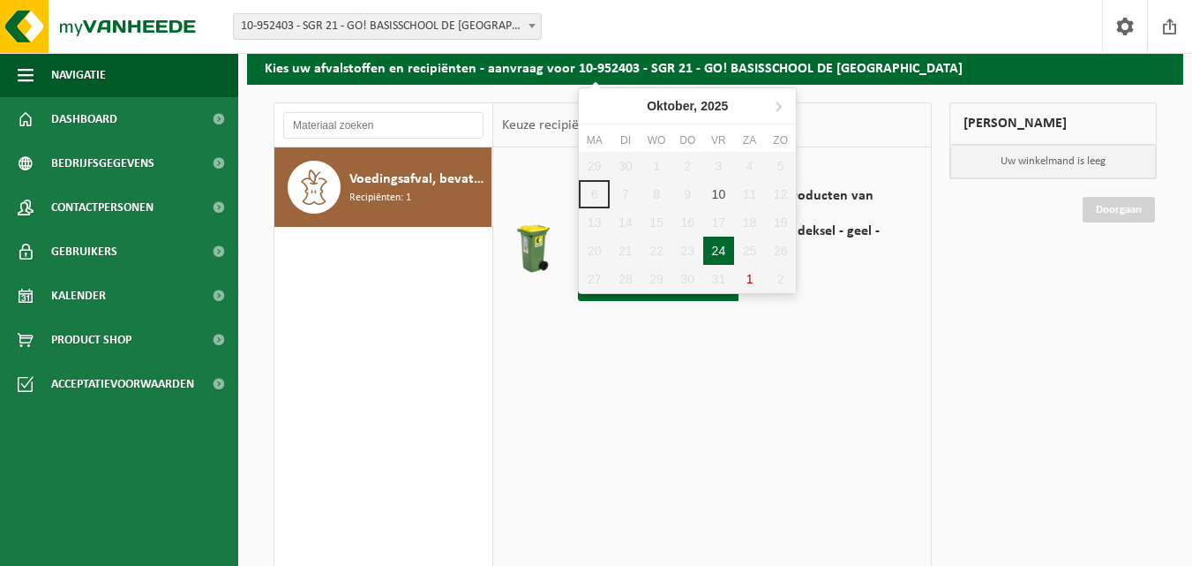
click at [710, 239] on div "24" at bounding box center [718, 250] width 31 height 28
type input "Van 2025-10-24"
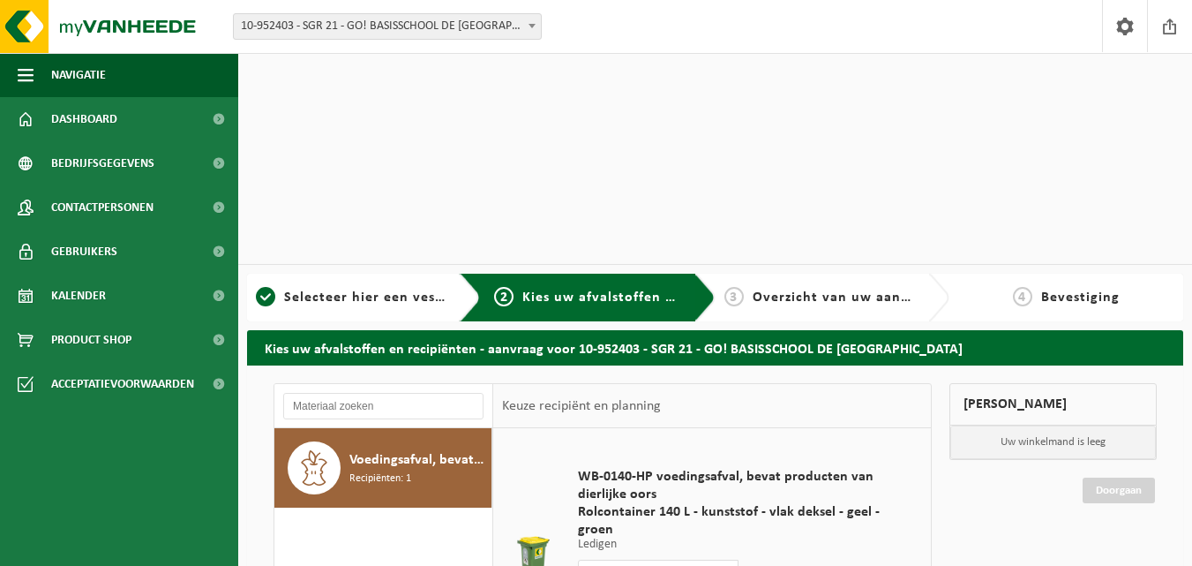
scroll to position [0, 0]
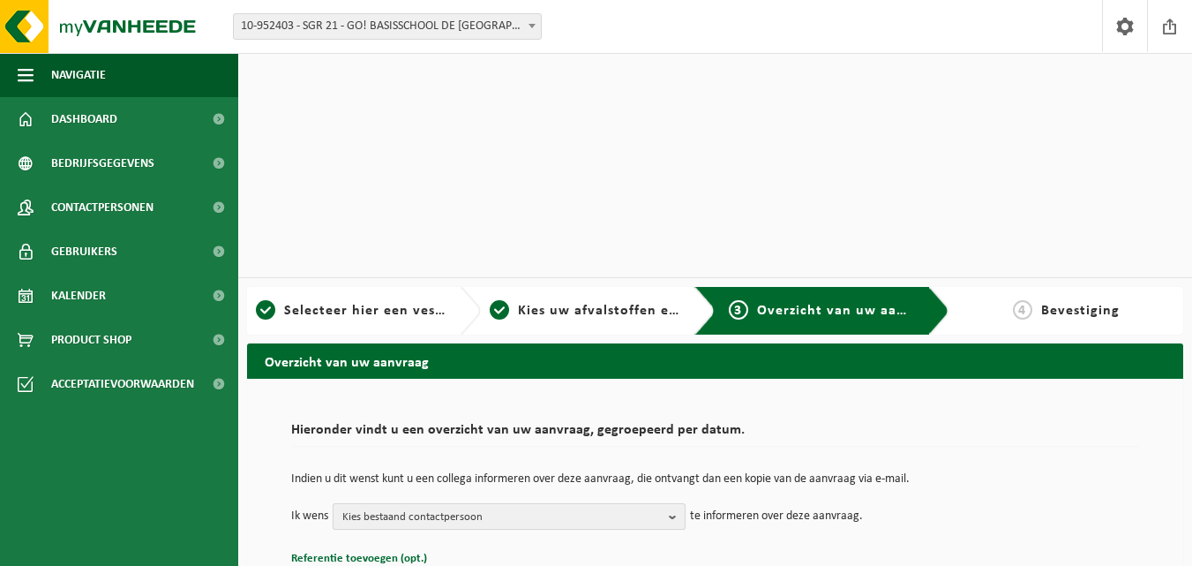
click at [626, 504] on span "Kies bestaand contactpersoon" at bounding box center [501, 517] width 319 height 26
checkbox input "true"
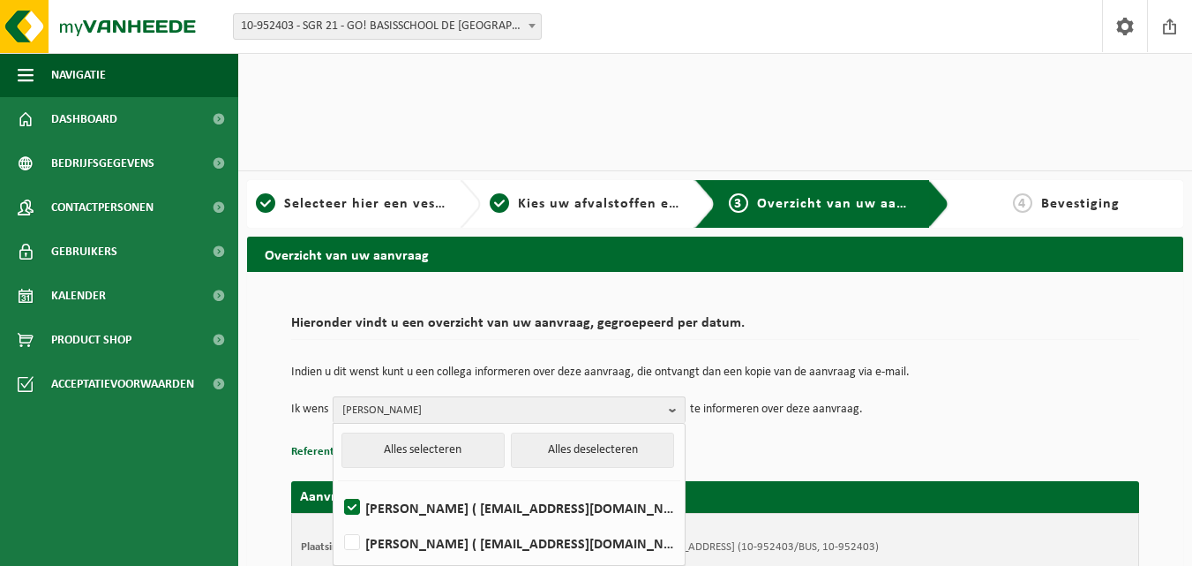
scroll to position [191, 0]
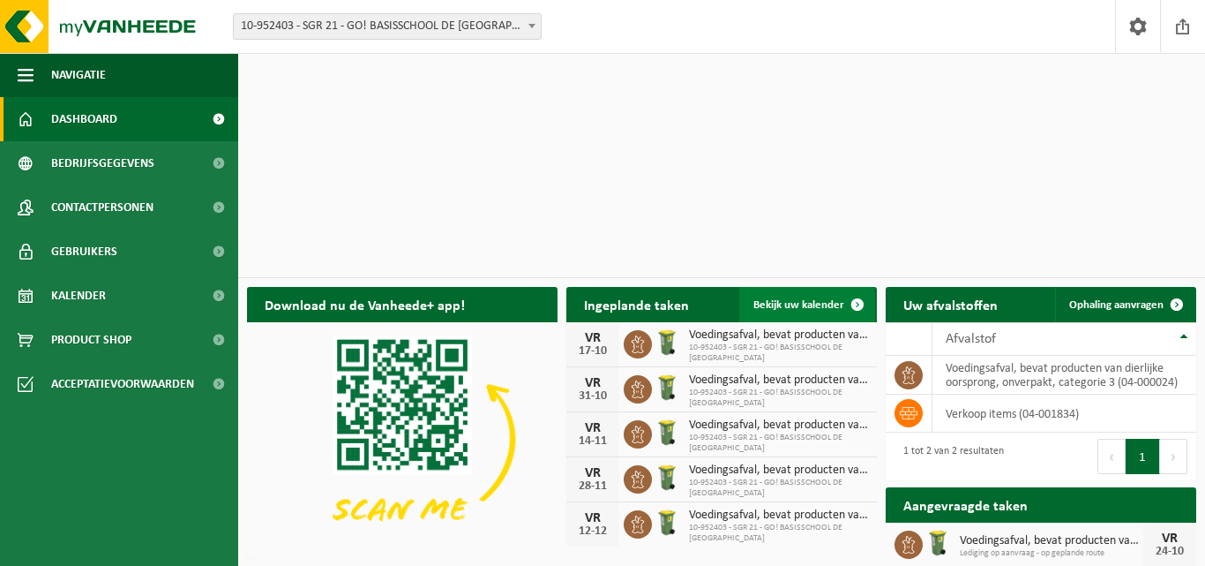
click at [856, 287] on span at bounding box center [857, 304] width 35 height 35
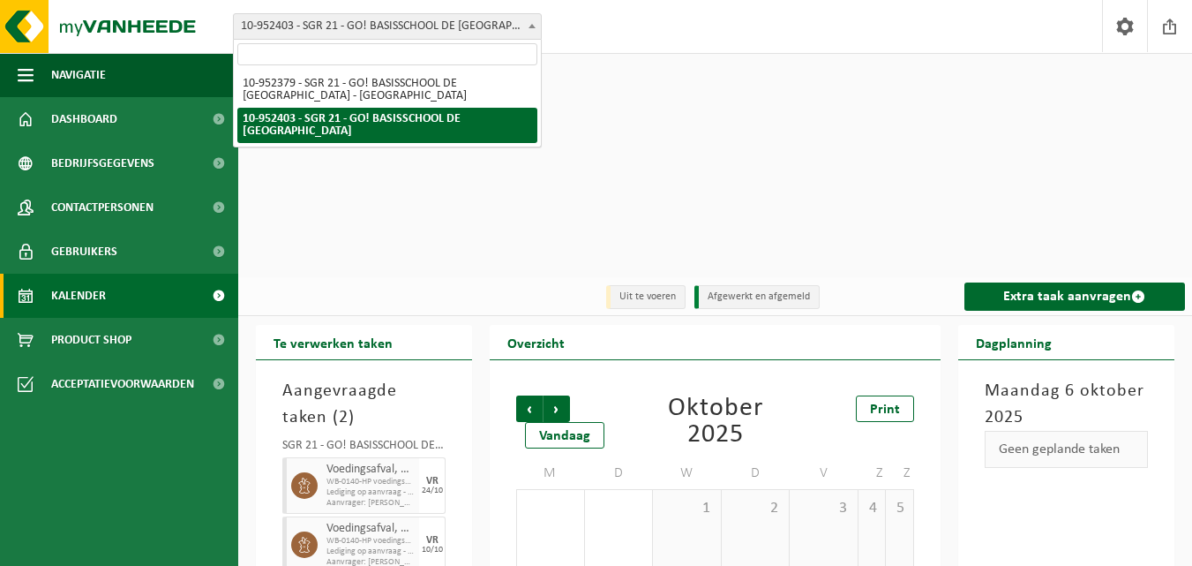
click at [505, 18] on span "10-952403 - SGR 21 - GO! BASISSCHOOL DE [GEOGRAPHIC_DATA]" at bounding box center [387, 26] width 307 height 25
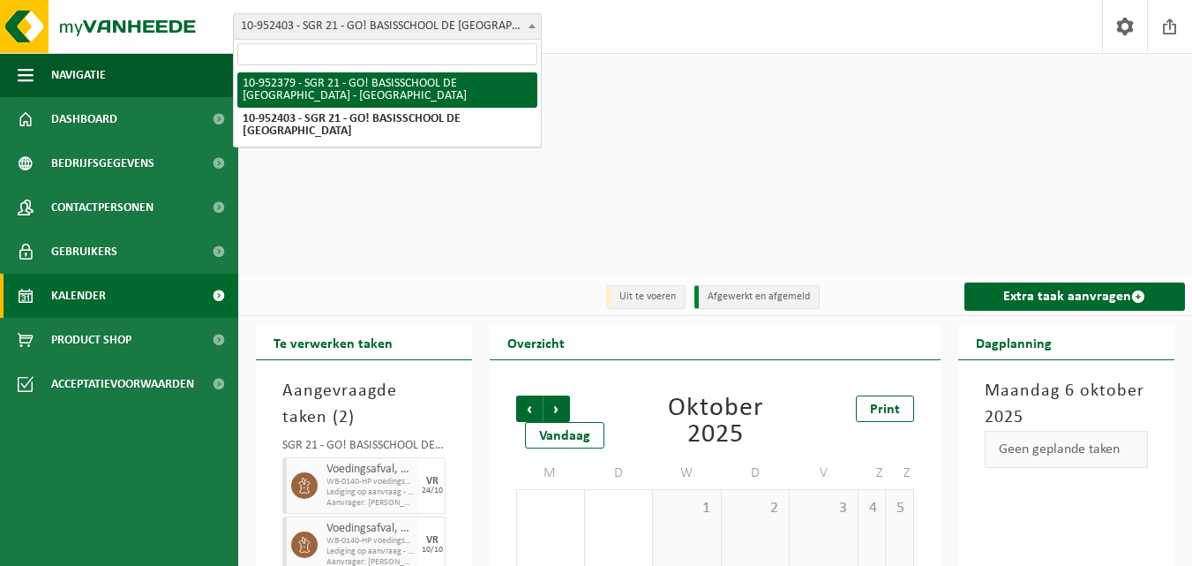
drag, startPoint x: 463, startPoint y: 80, endPoint x: 642, endPoint y: 143, distance: 189.7
select select "143353"
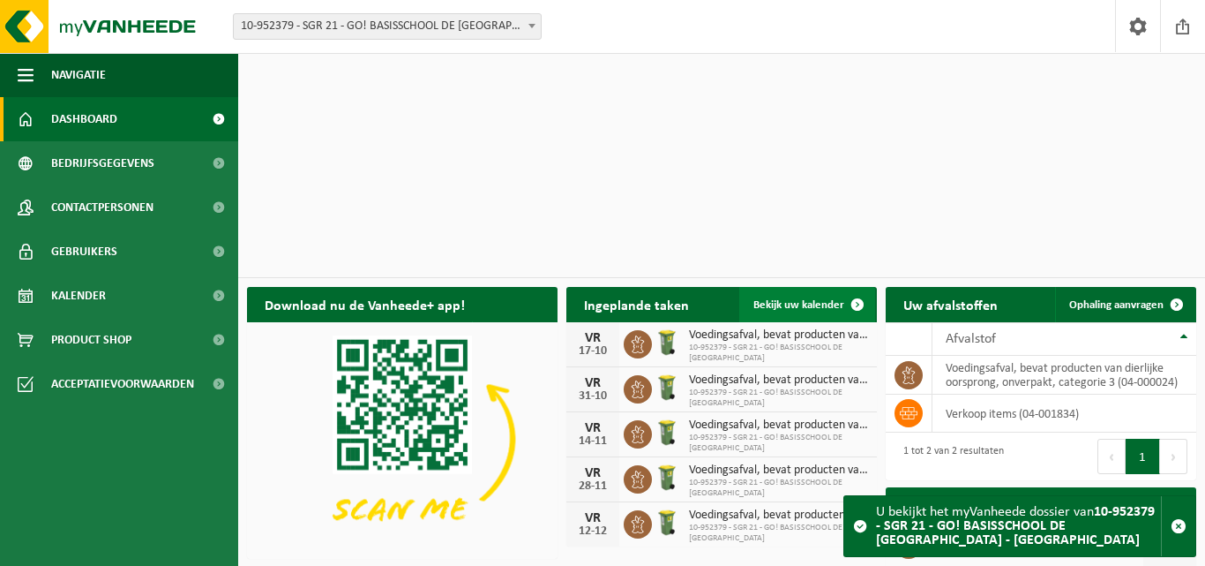
click at [830, 299] on span "Bekijk uw kalender" at bounding box center [798, 304] width 91 height 11
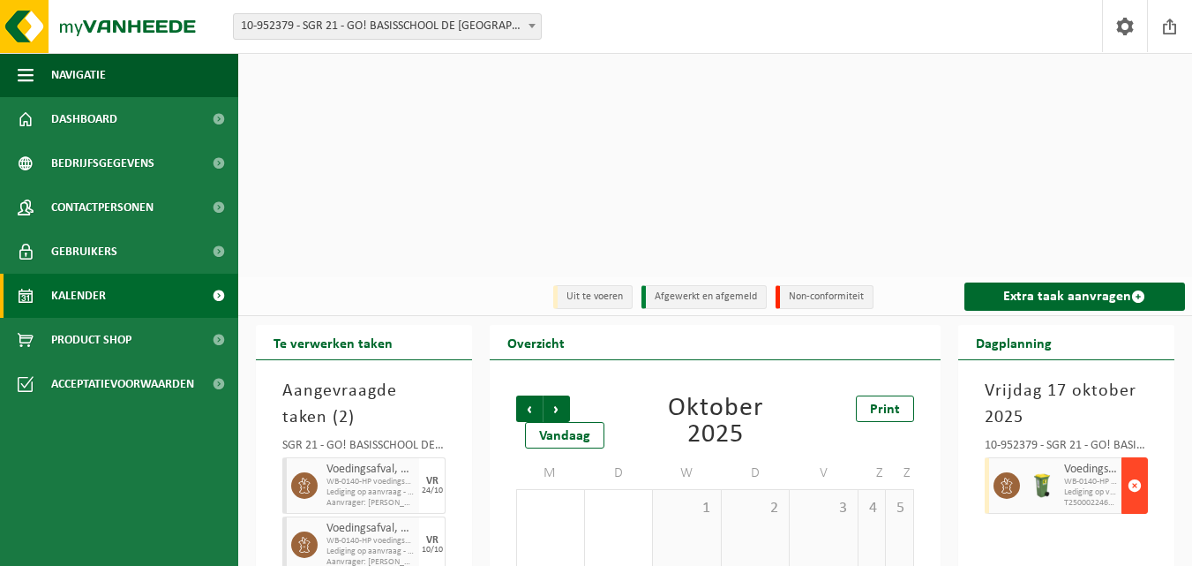
click at [1143, 457] on button "button" at bounding box center [1134, 485] width 26 height 56
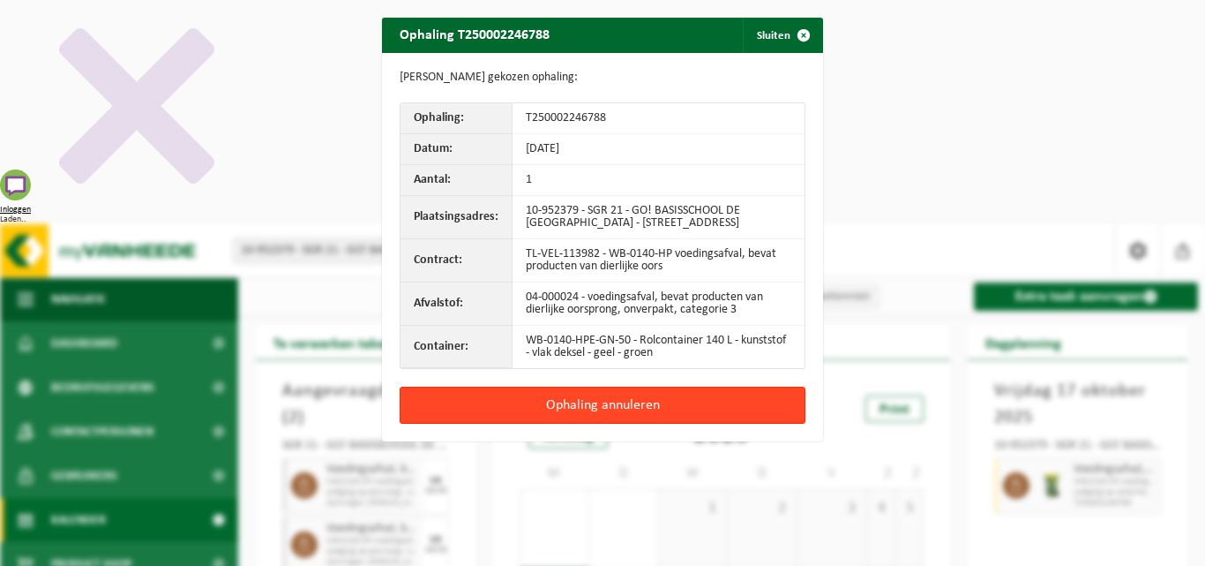
click at [644, 417] on button "Ophaling annuleren" at bounding box center [603, 404] width 406 height 37
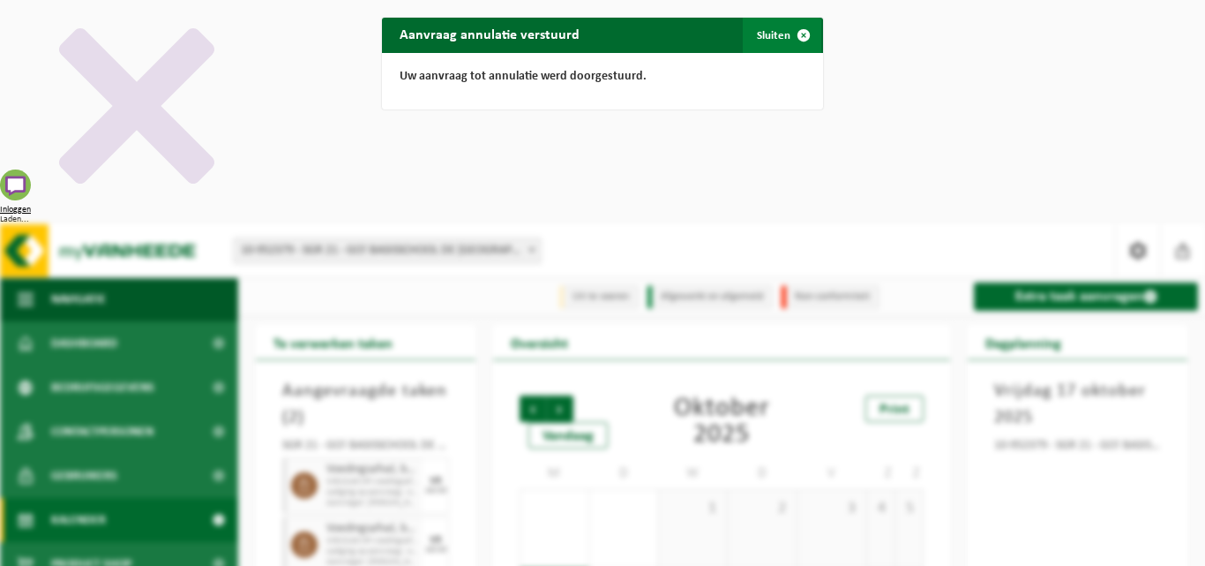
click at [797, 34] on span "button" at bounding box center [803, 35] width 35 height 35
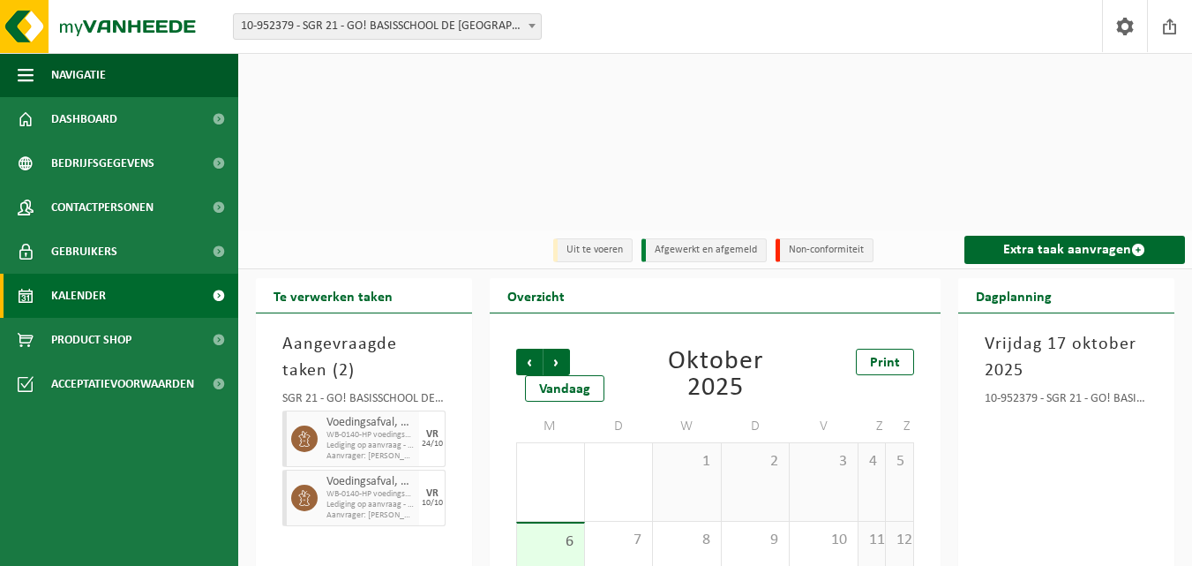
scroll to position [115, 0]
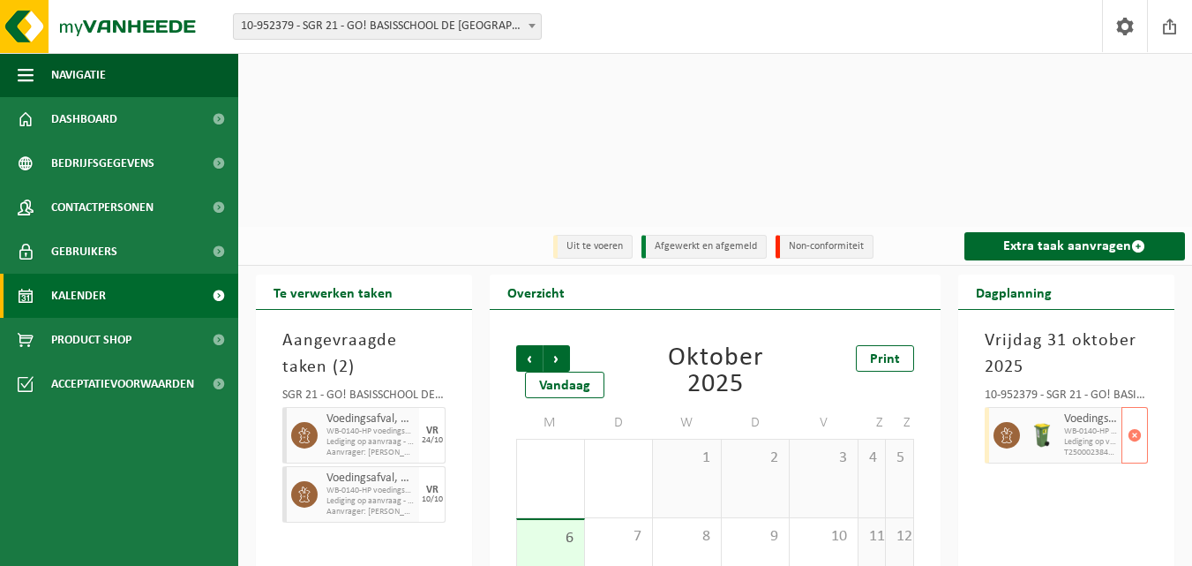
scroll to position [0, 0]
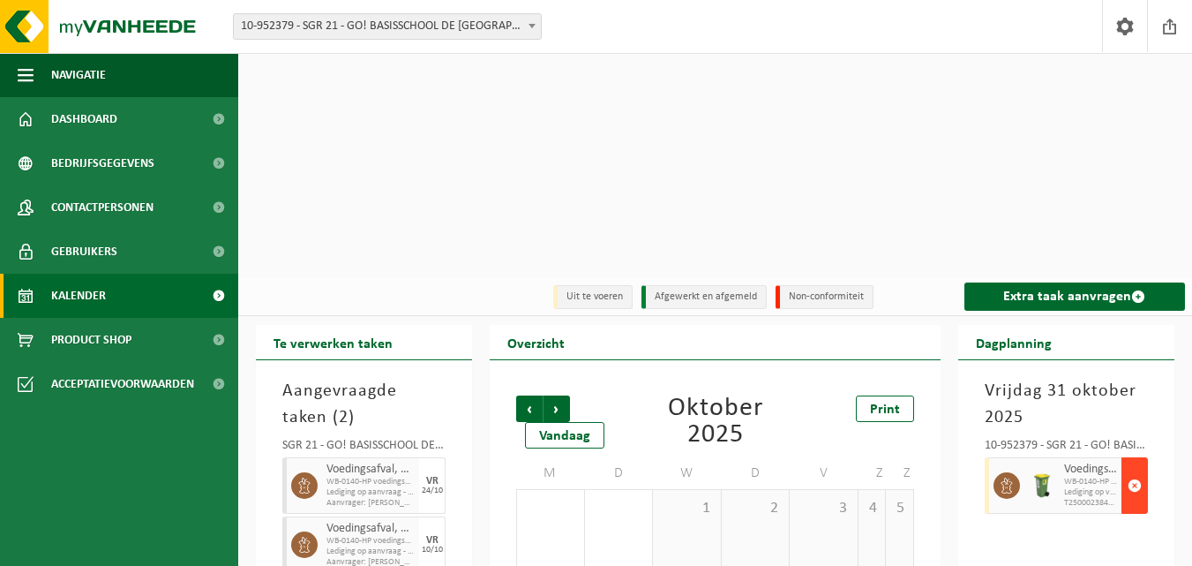
click at [1137, 468] on span "button" at bounding box center [1135, 485] width 14 height 35
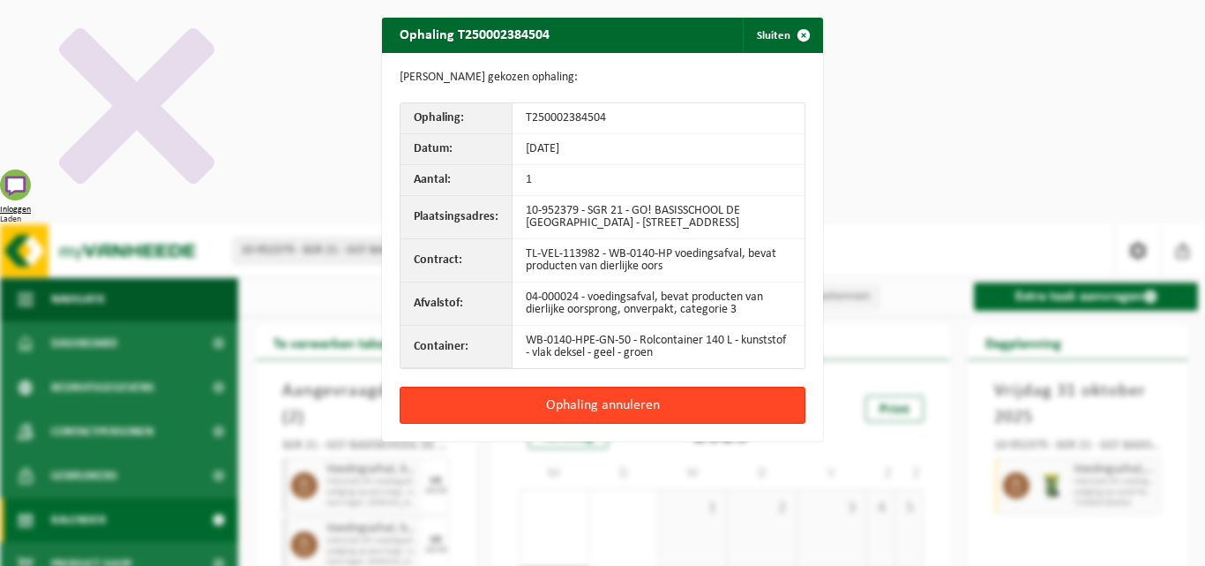
click at [635, 423] on button "Ophaling annuleren" at bounding box center [603, 404] width 406 height 37
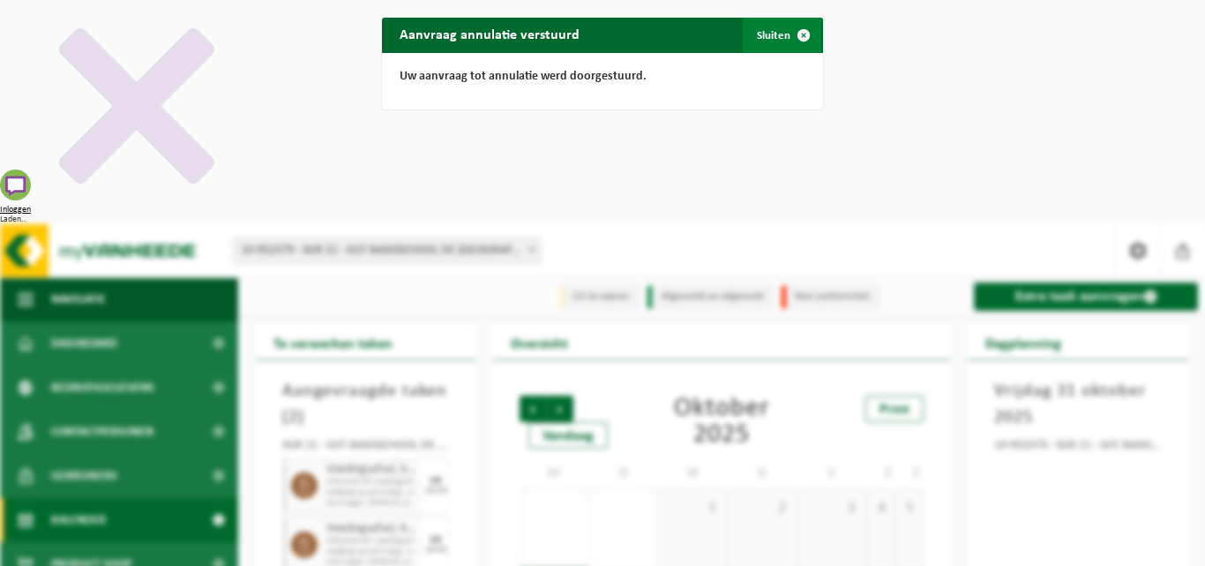
click at [800, 33] on span "button" at bounding box center [803, 35] width 35 height 35
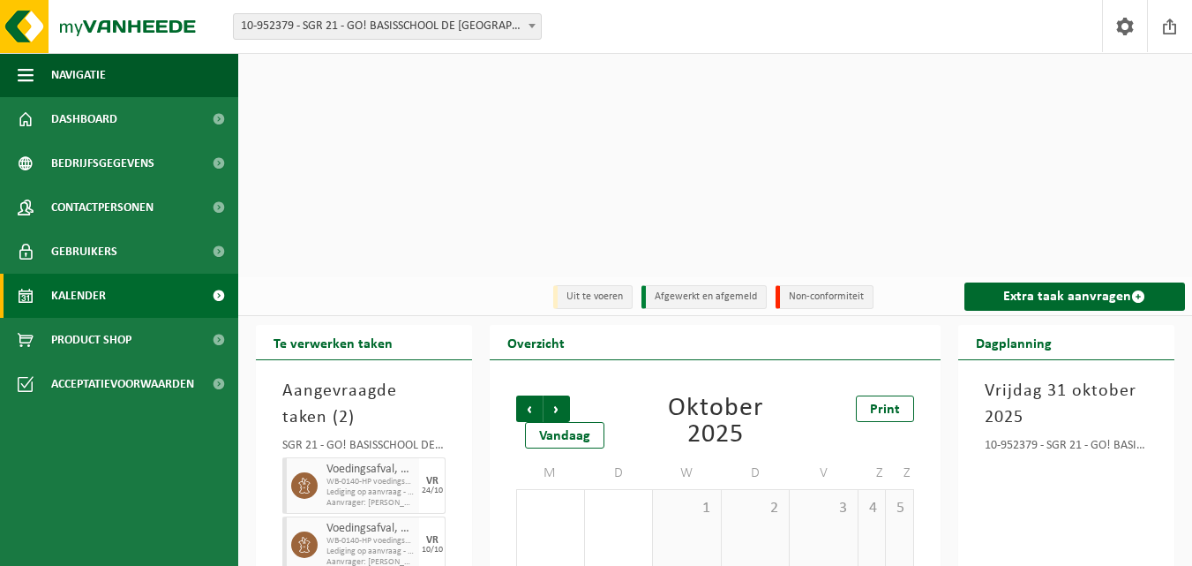
click at [449, 19] on span "10-952379 - SGR 21 - GO! BASISSCHOOL DE [GEOGRAPHIC_DATA] - [GEOGRAPHIC_DATA]" at bounding box center [387, 26] width 307 height 25
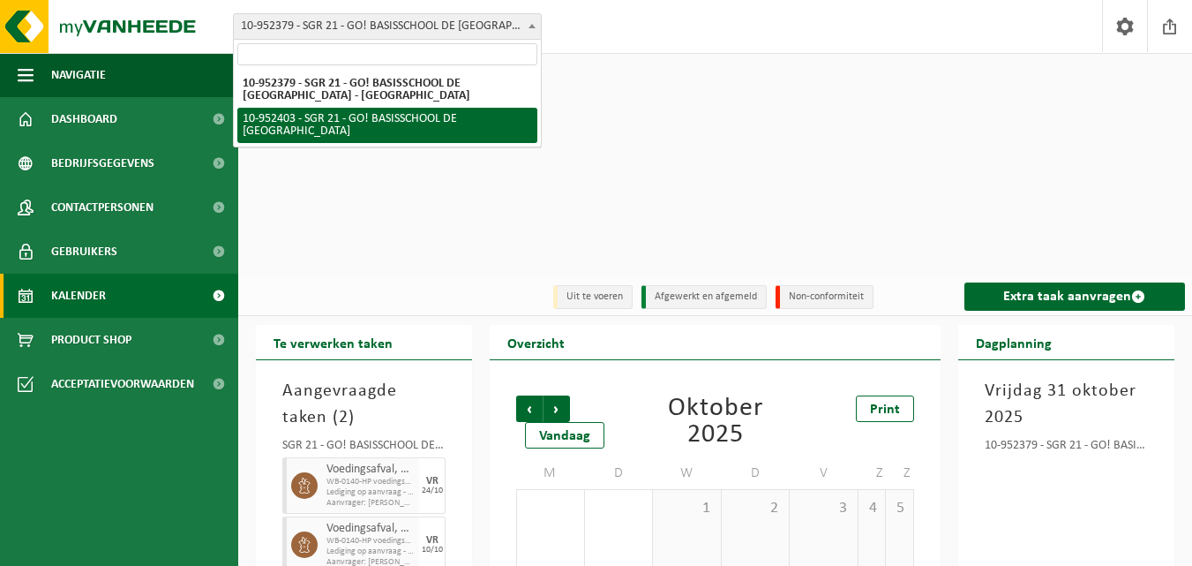
select select "143358"
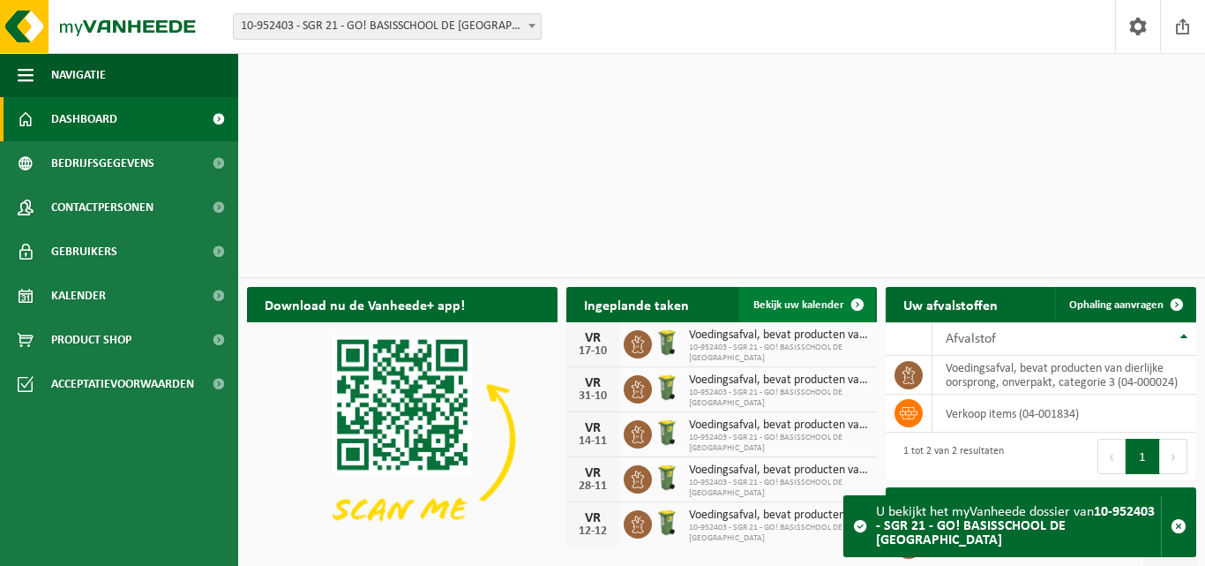
click at [838, 299] on span "Bekijk uw kalender" at bounding box center [798, 304] width 91 height 11
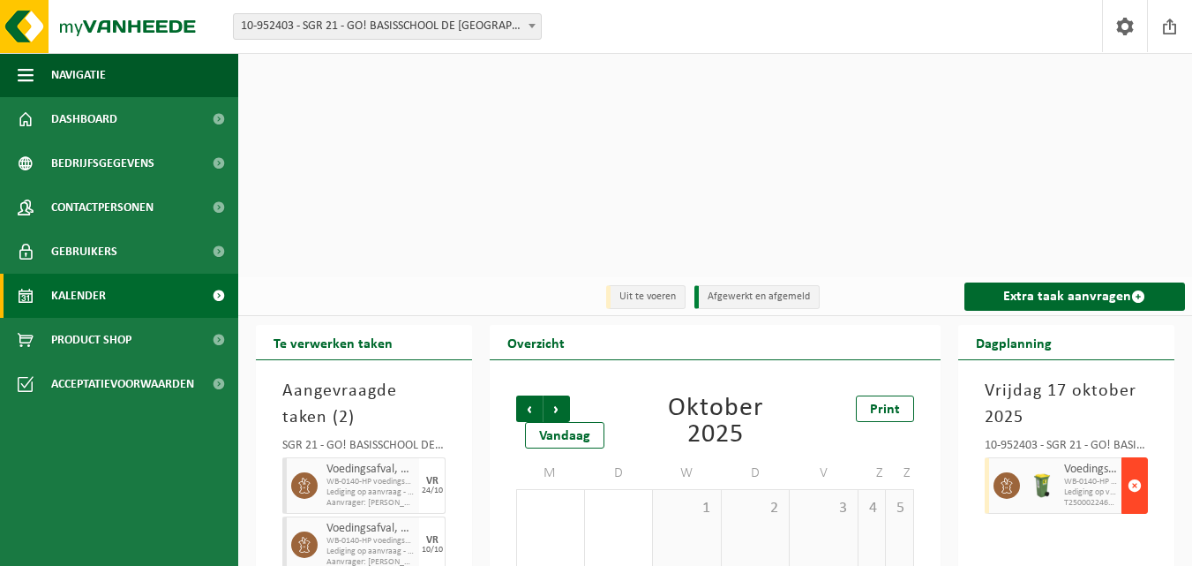
click at [1138, 468] on span "button" at bounding box center [1135, 485] width 14 height 35
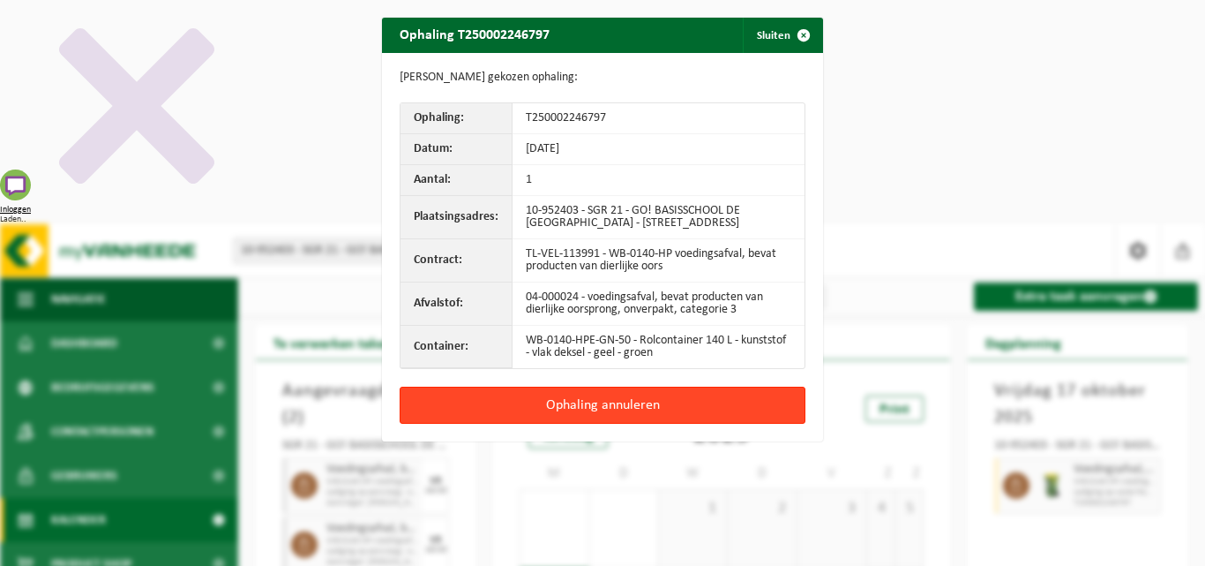
click at [652, 419] on button "Ophaling annuleren" at bounding box center [603, 404] width 406 height 37
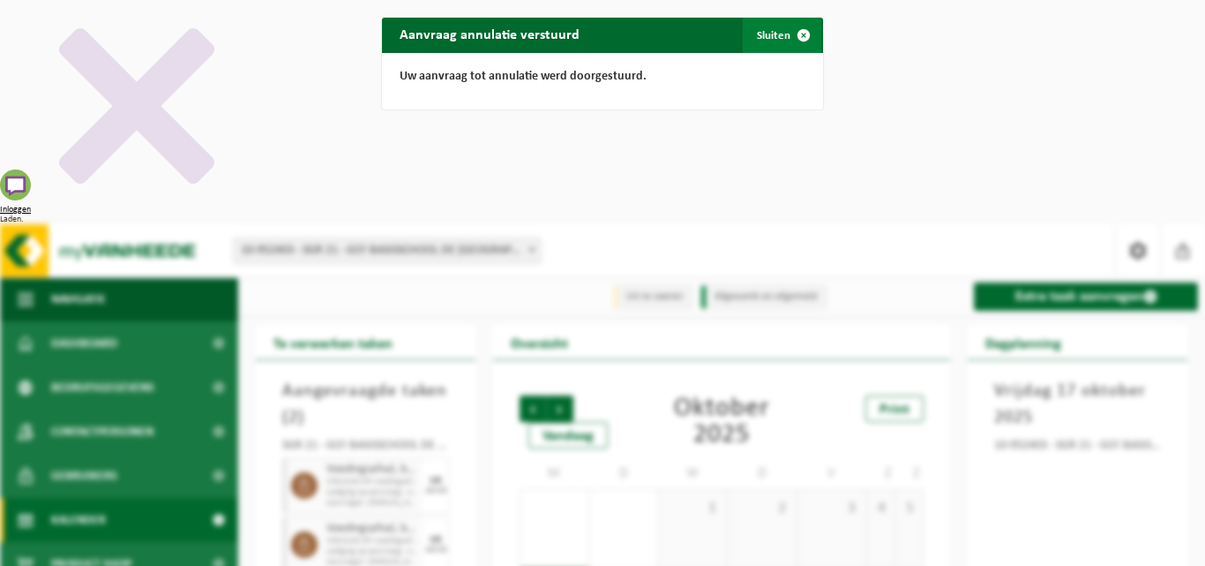
click at [796, 37] on span "button" at bounding box center [803, 35] width 35 height 35
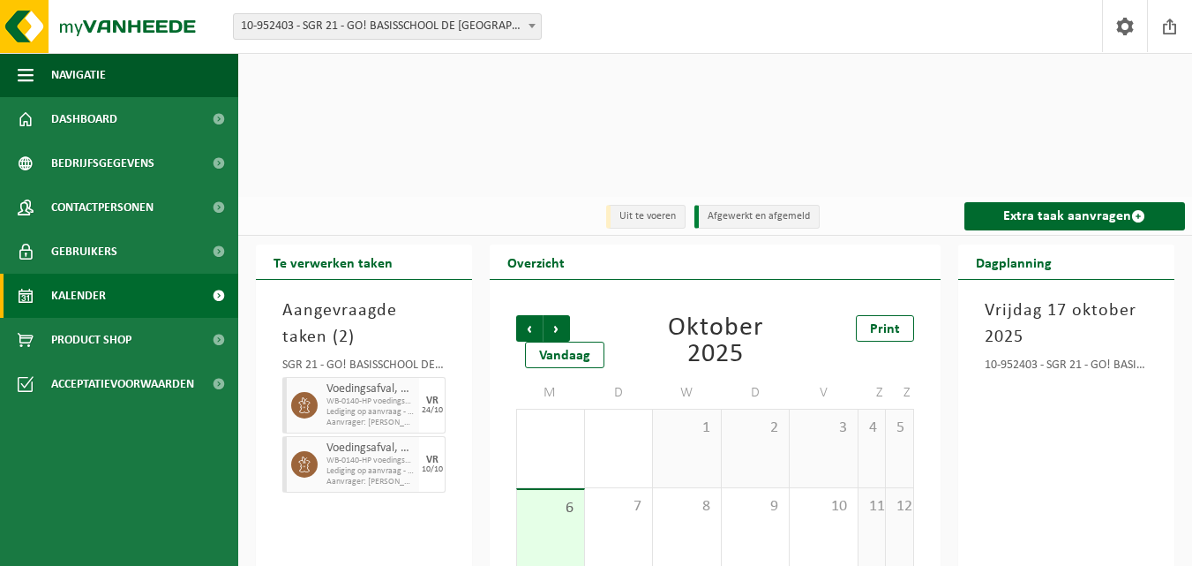
scroll to position [115, 0]
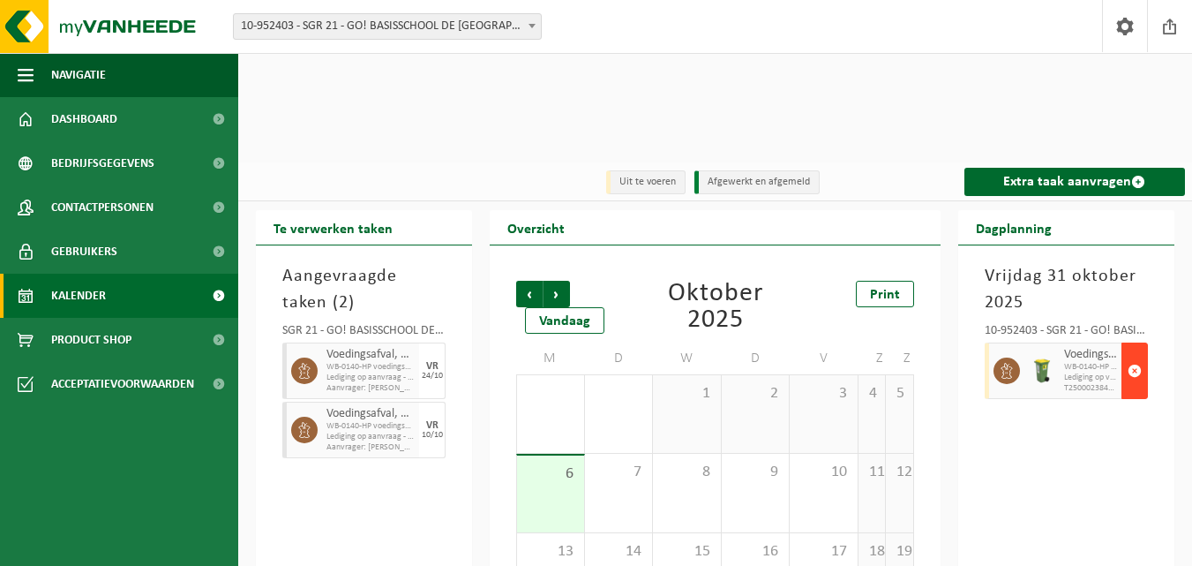
click at [1134, 353] on span "button" at bounding box center [1135, 370] width 14 height 35
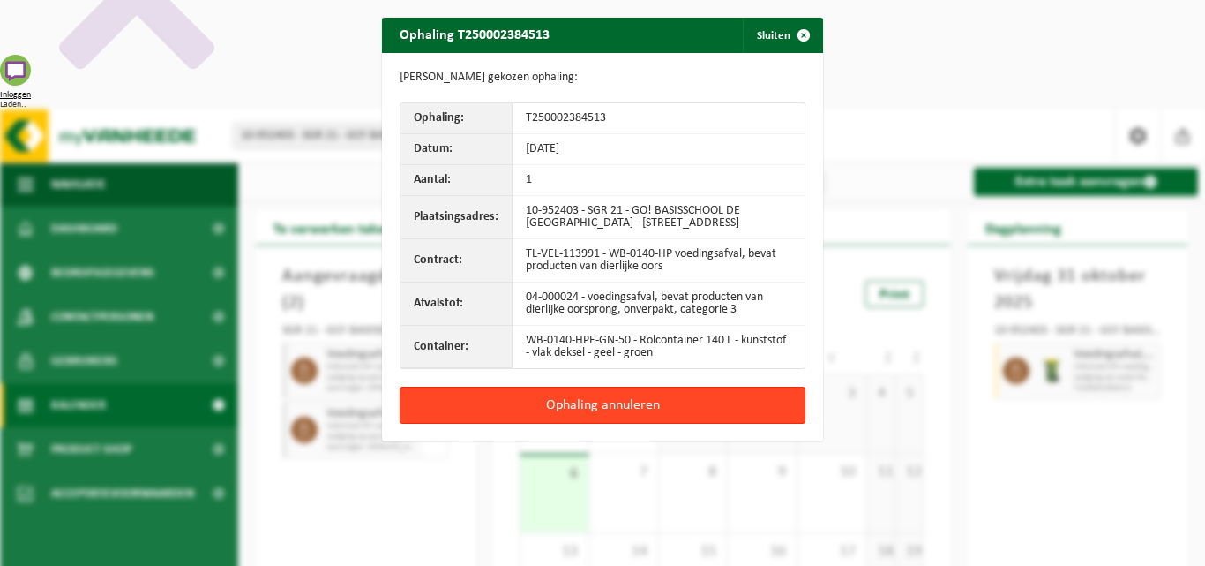
click at [596, 419] on button "Ophaling annuleren" at bounding box center [603, 404] width 406 height 37
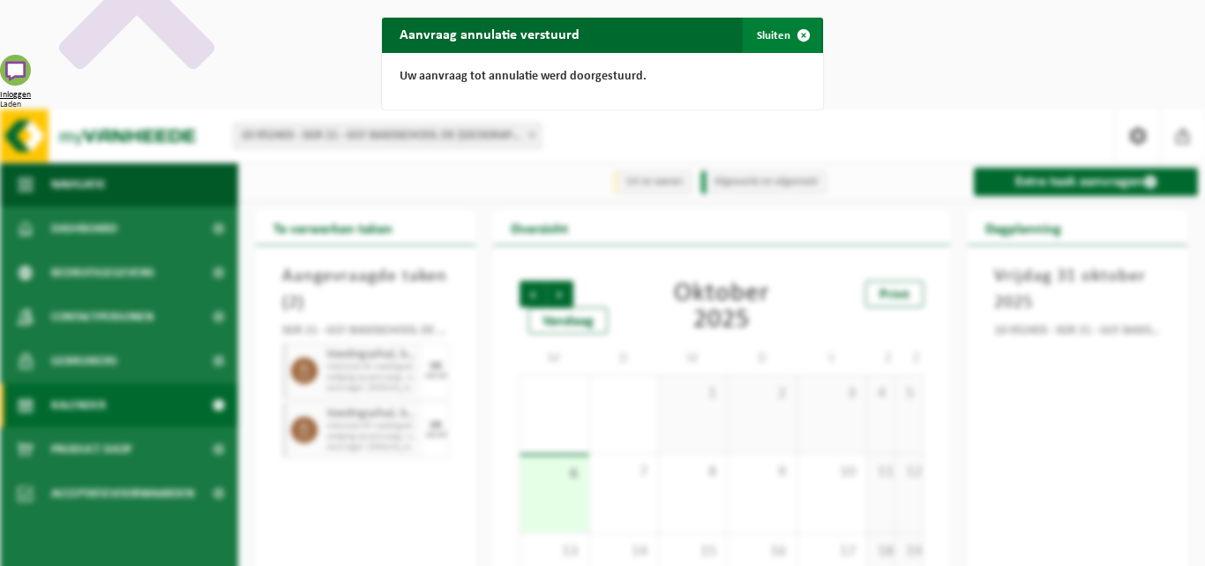
click at [806, 34] on span "button" at bounding box center [803, 35] width 35 height 35
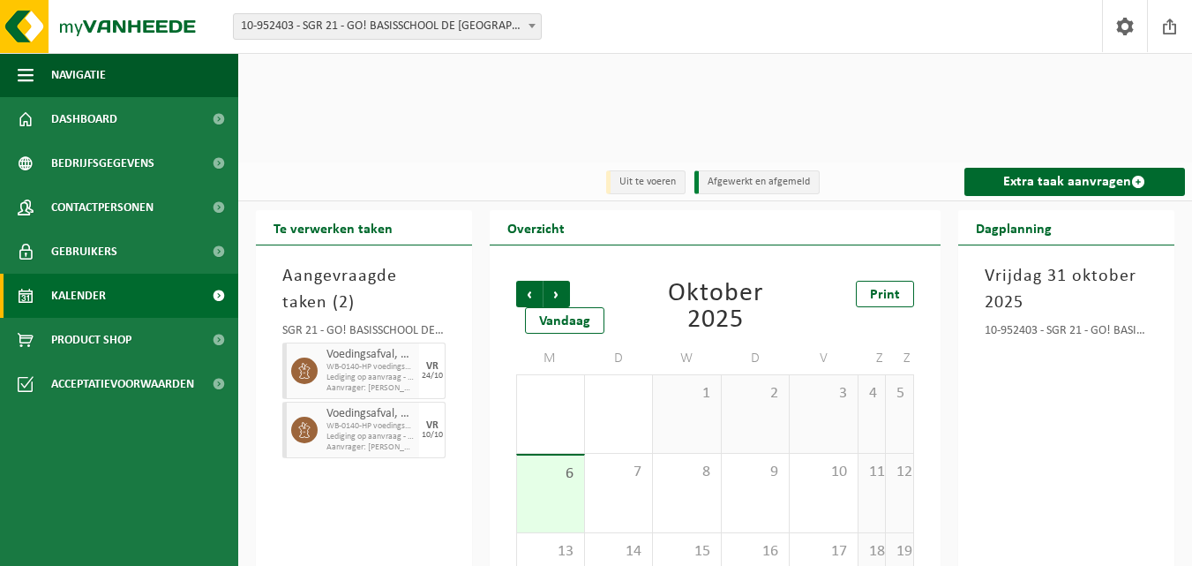
scroll to position [0, 0]
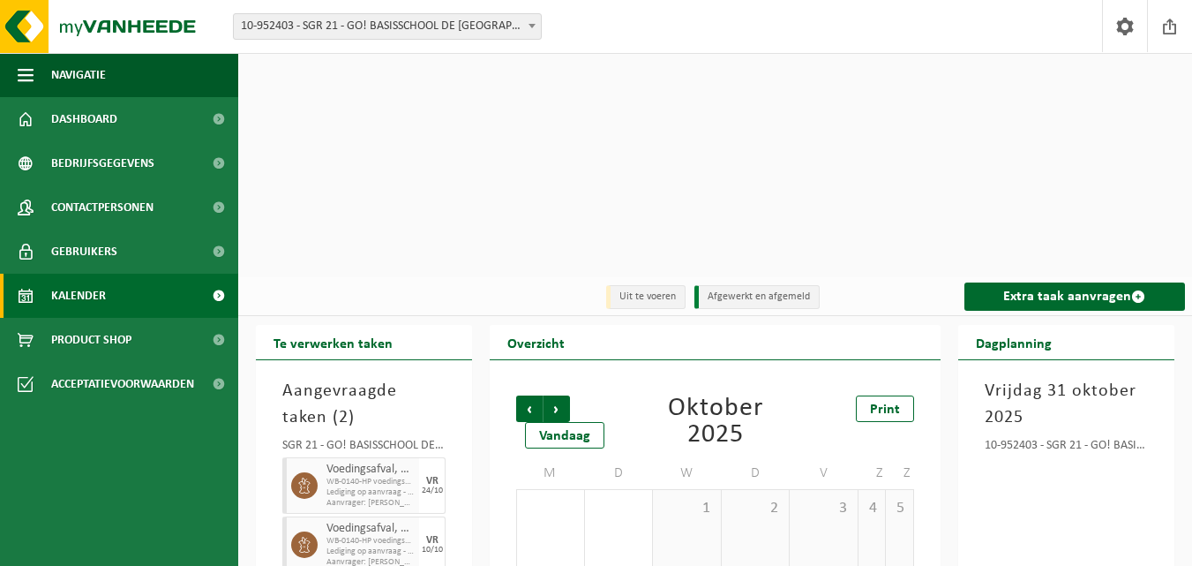
click at [514, 24] on span "10-952403 - SGR 21 - GO! BASISSCHOOL DE [GEOGRAPHIC_DATA]" at bounding box center [387, 26] width 307 height 25
select select "143353"
